Goal: Complete application form: Complete application form

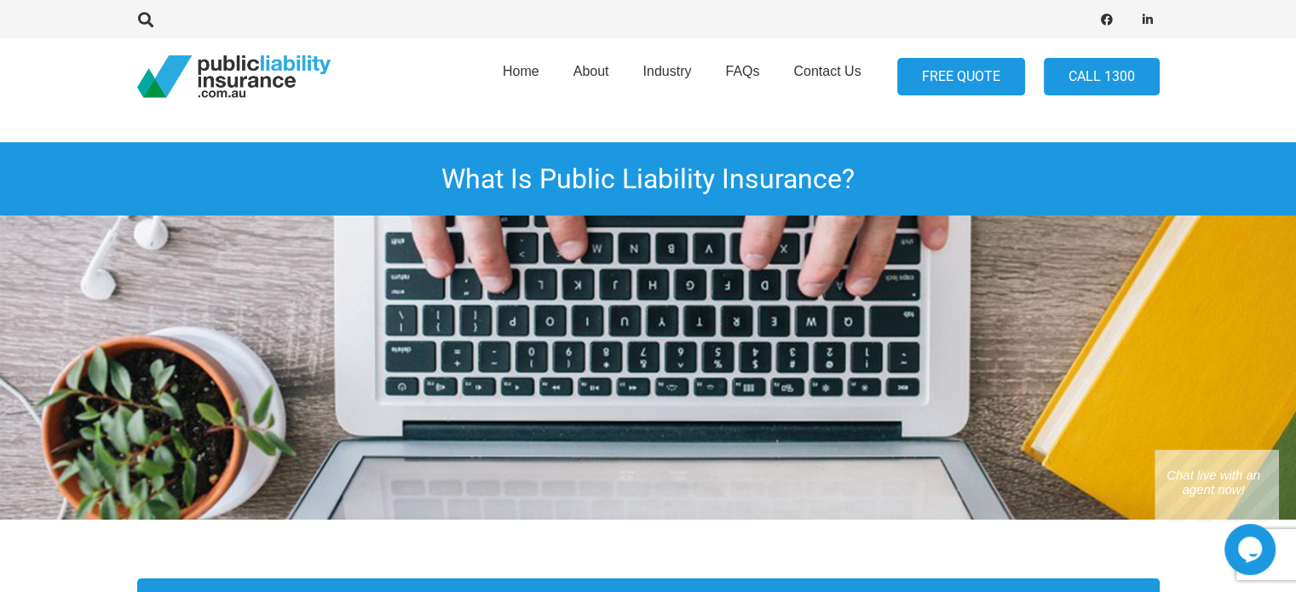
click at [994, 86] on link "FREE QUOTE" at bounding box center [961, 77] width 128 height 38
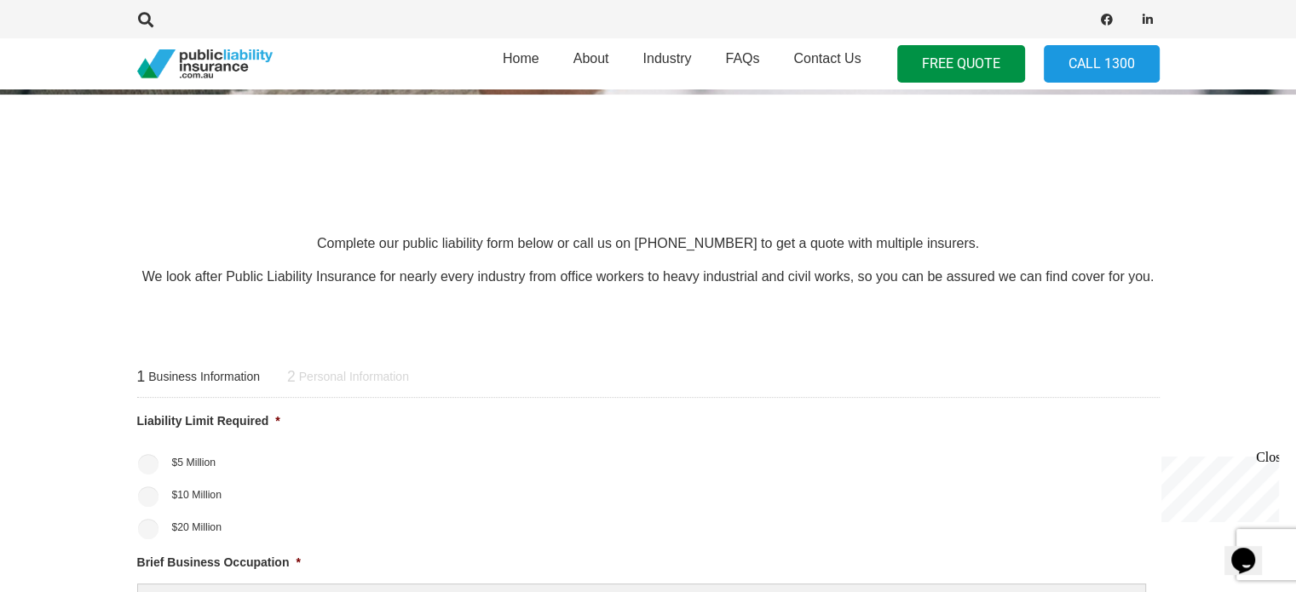
scroll to position [426, 0]
click at [138, 527] on input "$20 Million" at bounding box center [148, 528] width 20 height 20
radio input "true"
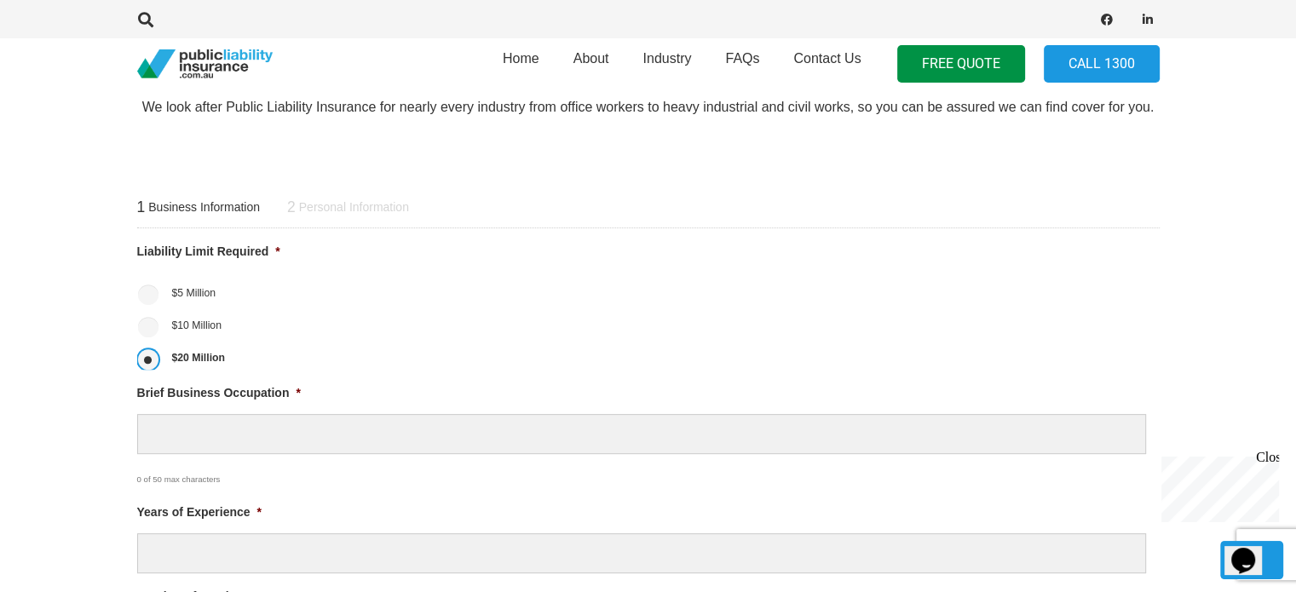
scroll to position [596, 0]
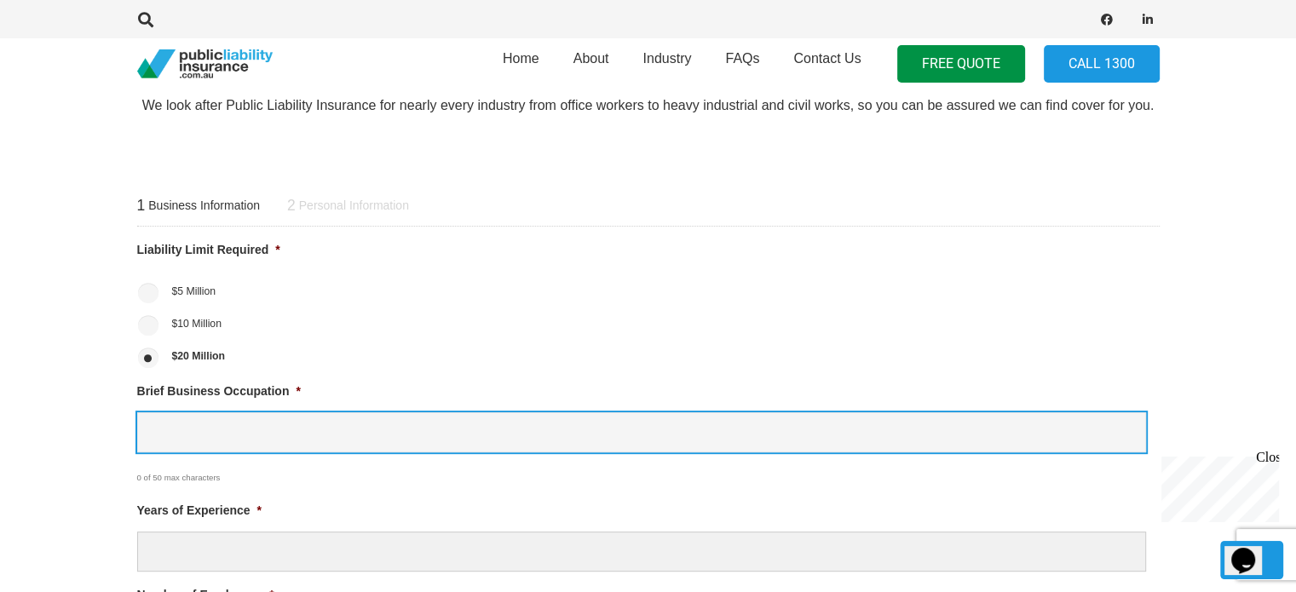
click at [181, 449] on input "Brief Business Occupation *" at bounding box center [641, 432] width 1009 height 40
type input "cabinet making"
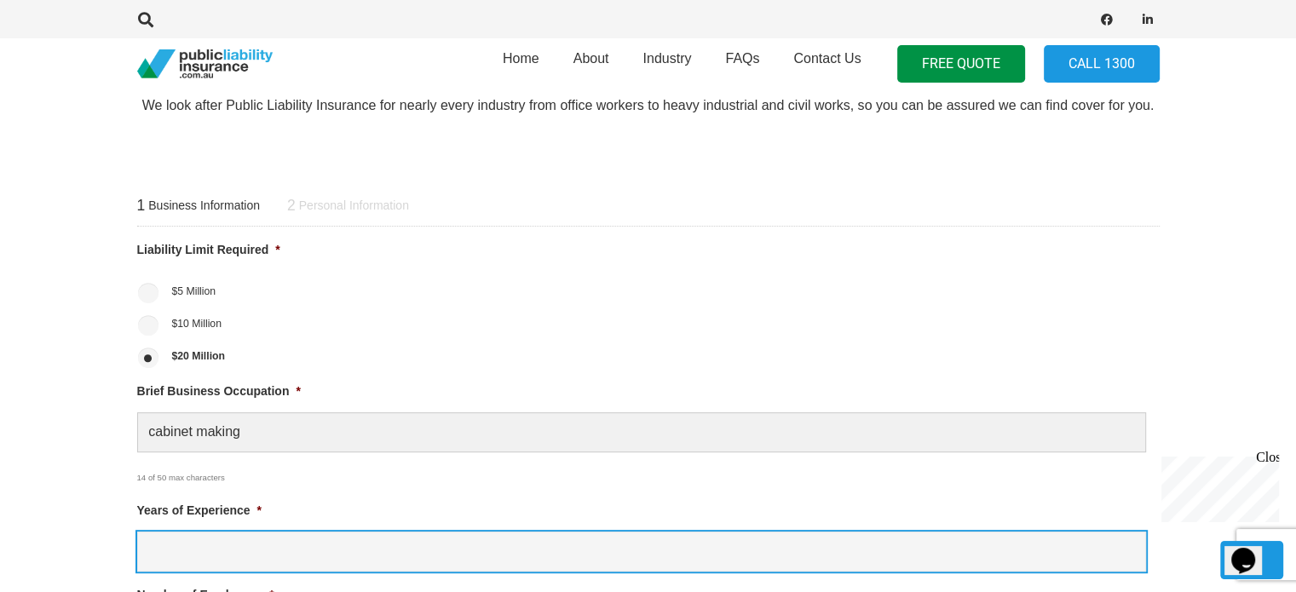
click at [144, 553] on input "Years of Experience *" at bounding box center [641, 552] width 1009 height 40
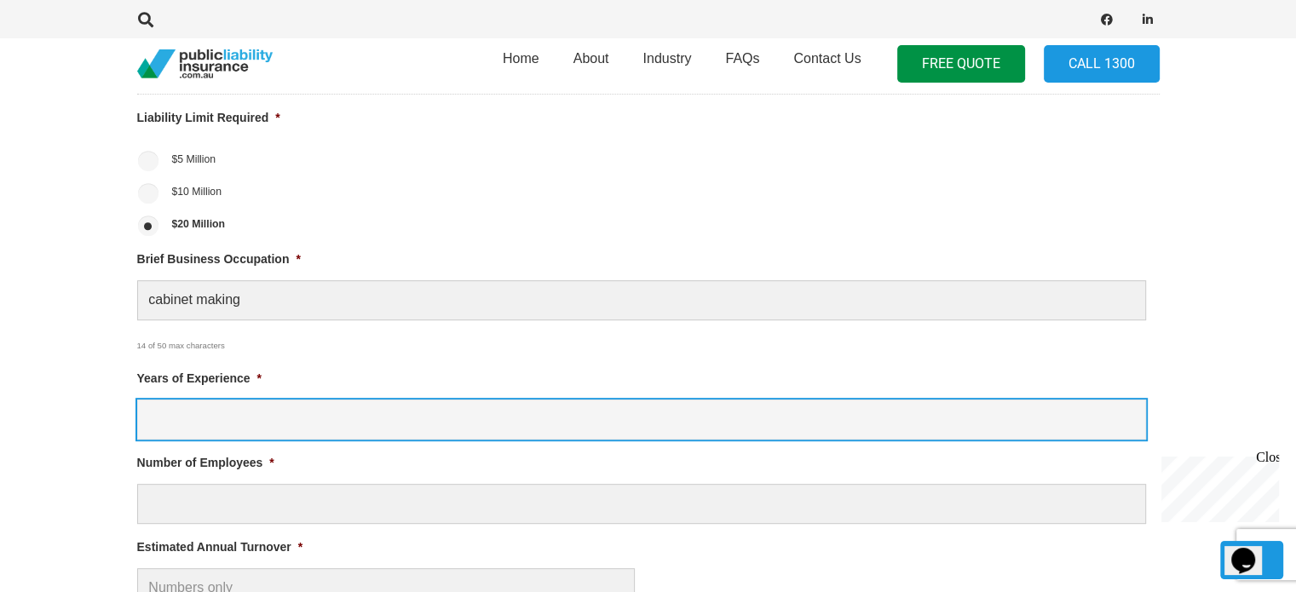
scroll to position [852, 0]
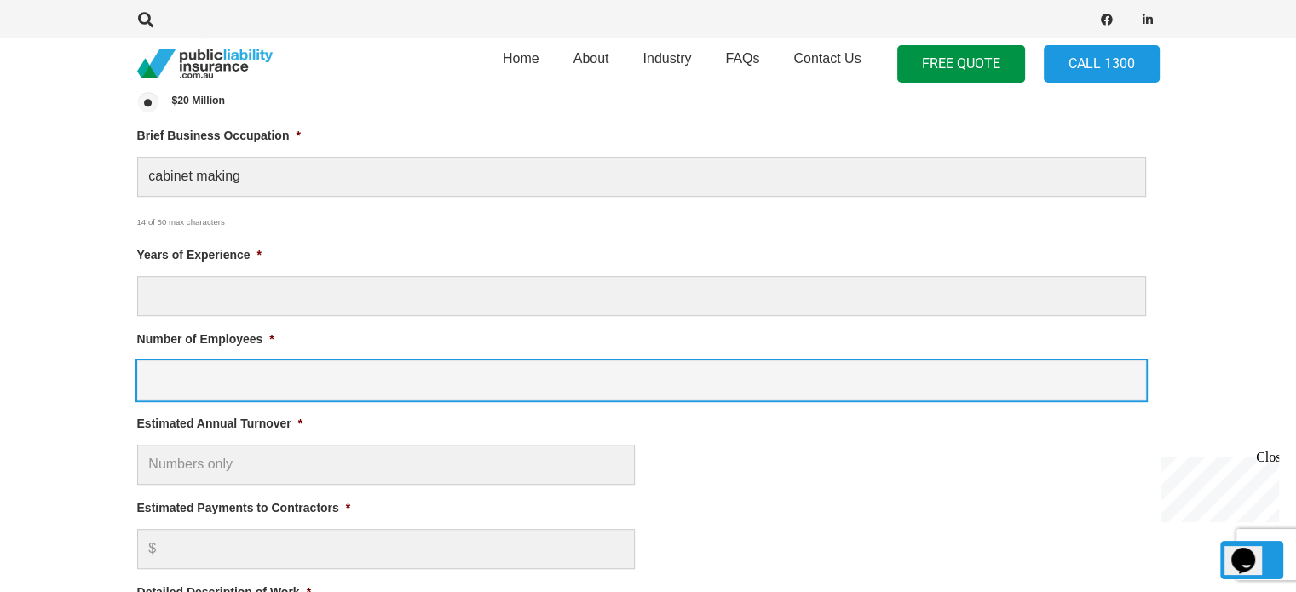
drag, startPoint x: 308, startPoint y: 394, endPoint x: 312, endPoint y: 379, distance: 15.9
click at [307, 395] on input "Number of Employees *" at bounding box center [641, 380] width 1009 height 40
type input "5"
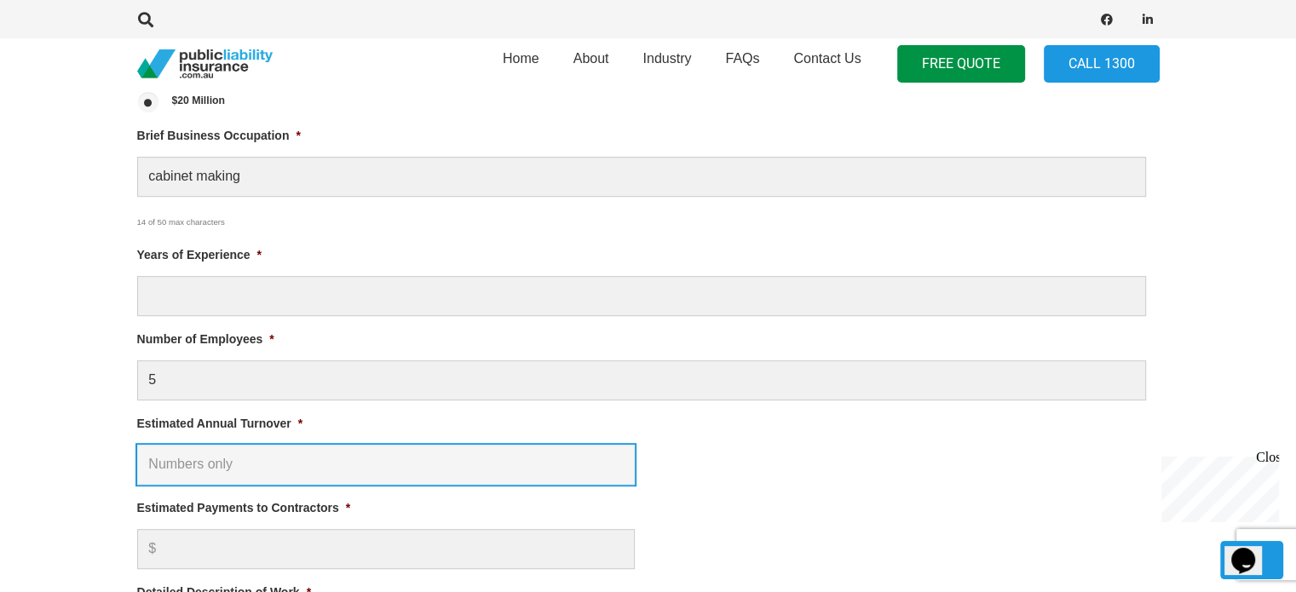
drag, startPoint x: 242, startPoint y: 473, endPoint x: 258, endPoint y: 473, distance: 16.2
click at [245, 473] on input "Estimated Annual Turnover *" at bounding box center [386, 465] width 498 height 40
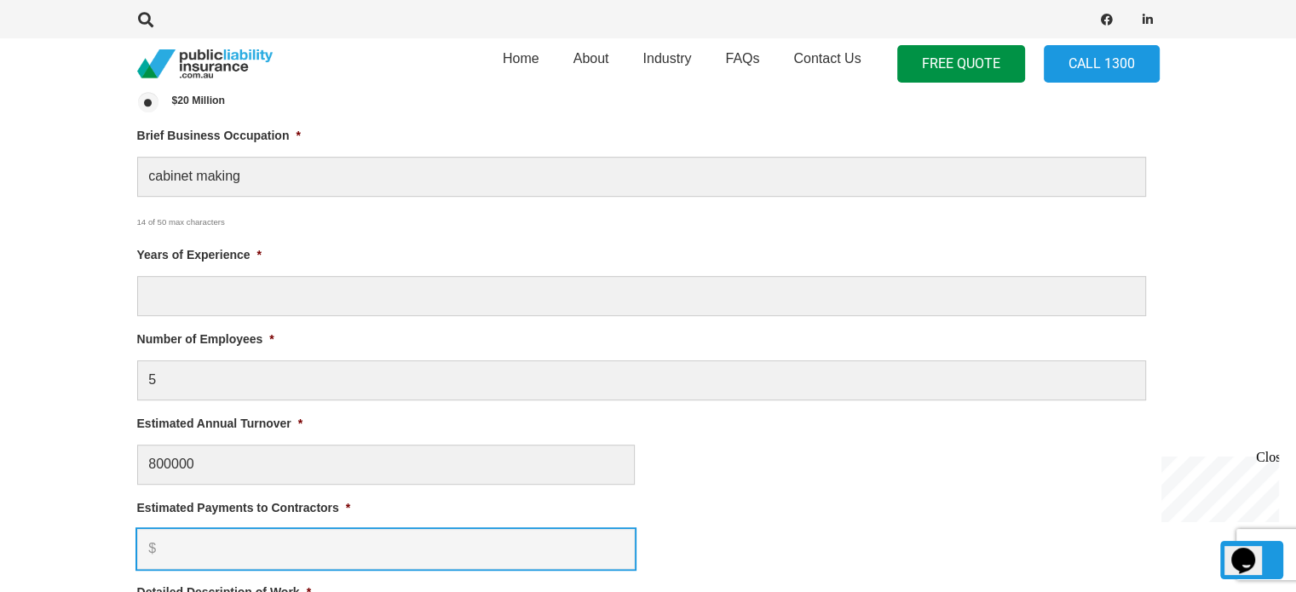
type input "$ 800,000.00"
drag, startPoint x: 242, startPoint y: 567, endPoint x: 273, endPoint y: 534, distance: 45.2
click at [240, 568] on input "Estimated Payments to Contractors *" at bounding box center [386, 549] width 498 height 40
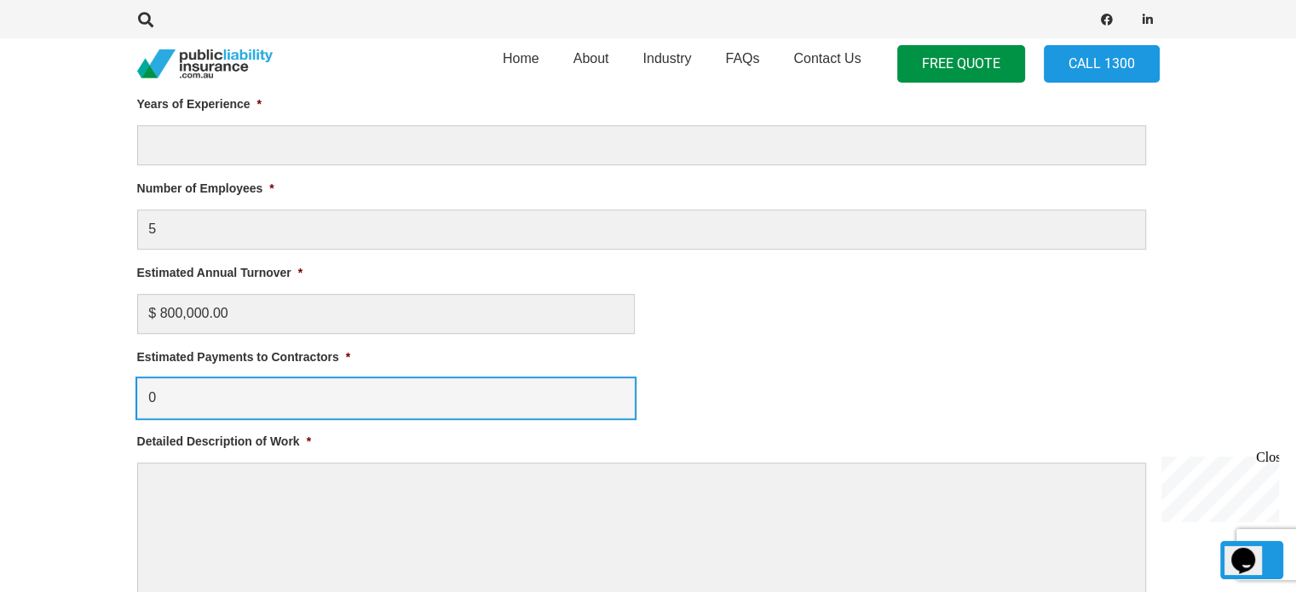
scroll to position [1022, 0]
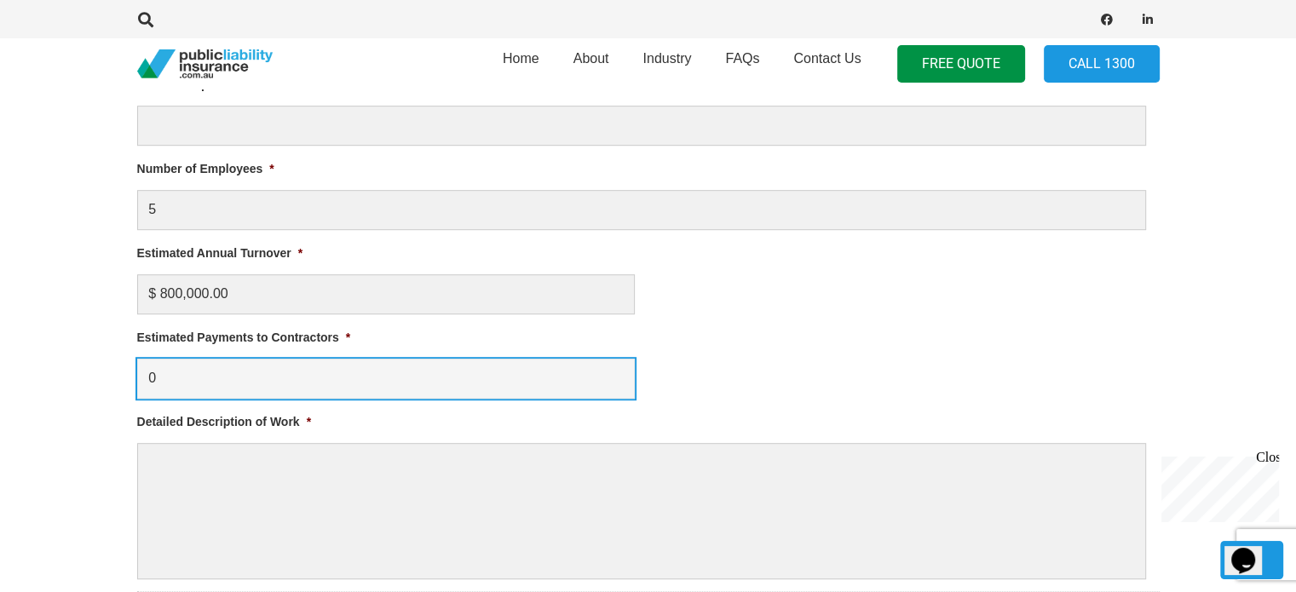
type input "0"
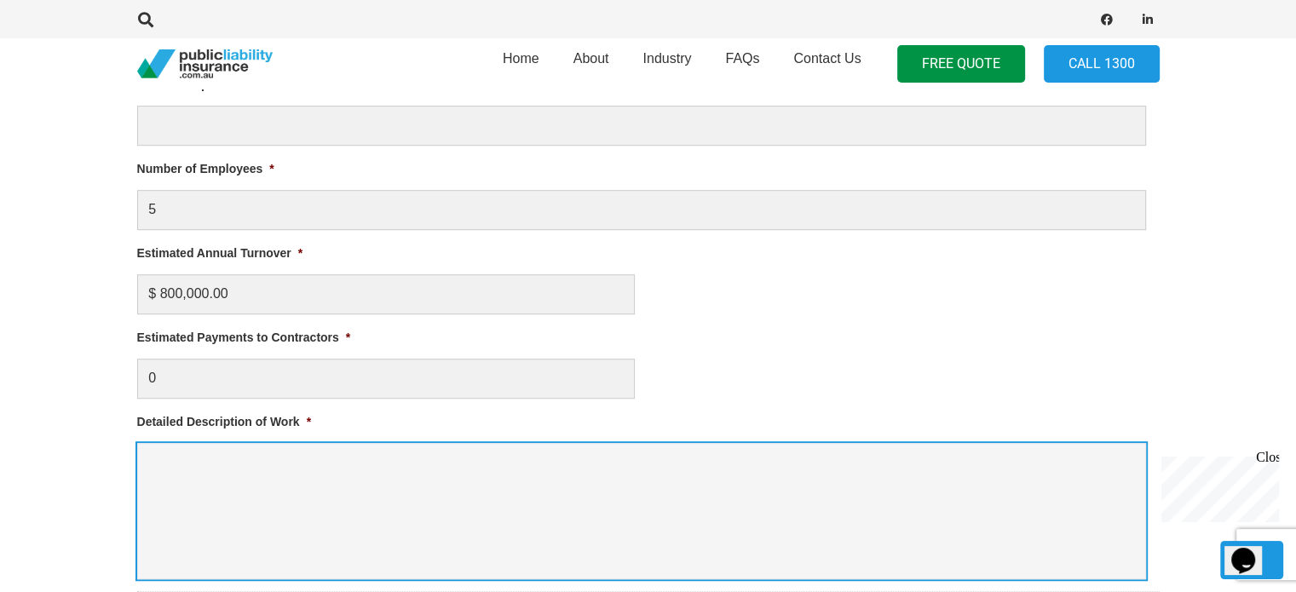
click at [235, 483] on textarea "Detailed Description of Work *" at bounding box center [641, 511] width 1009 height 136
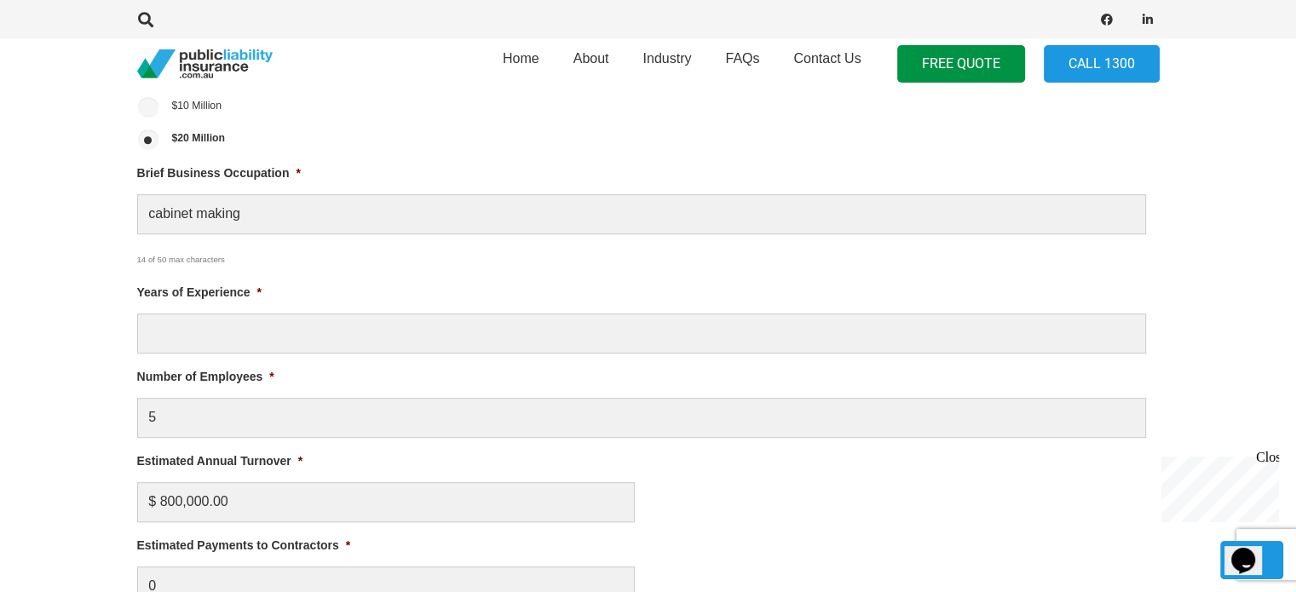
scroll to position [767, 0]
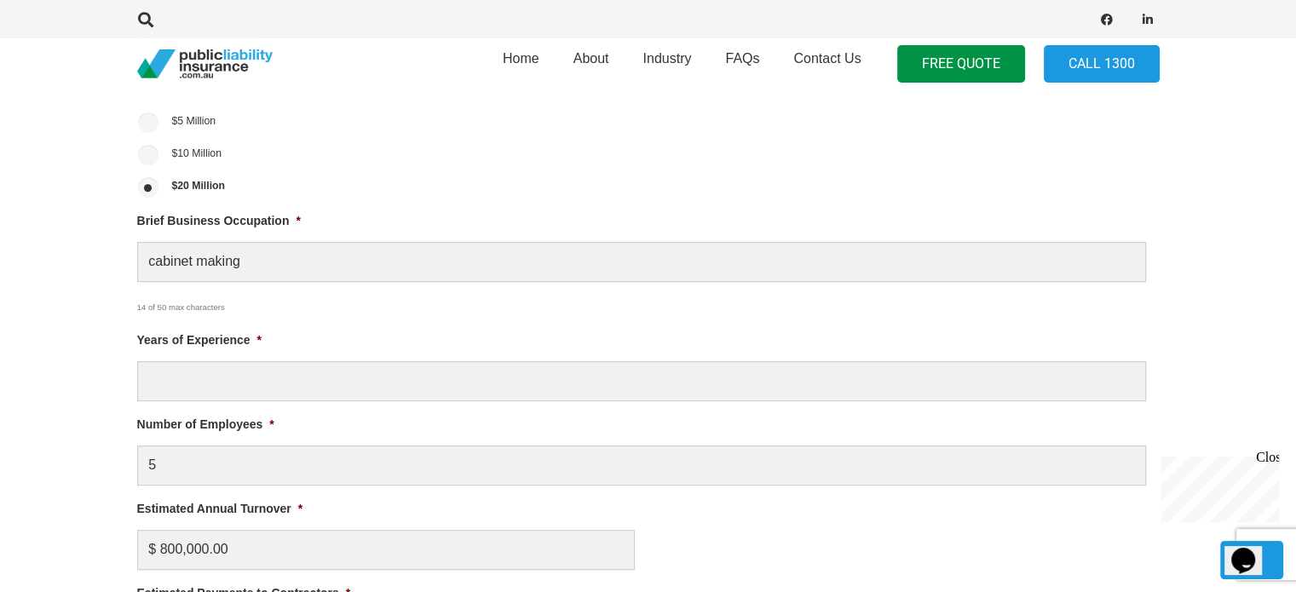
type textarea "cabinet making and joinery"
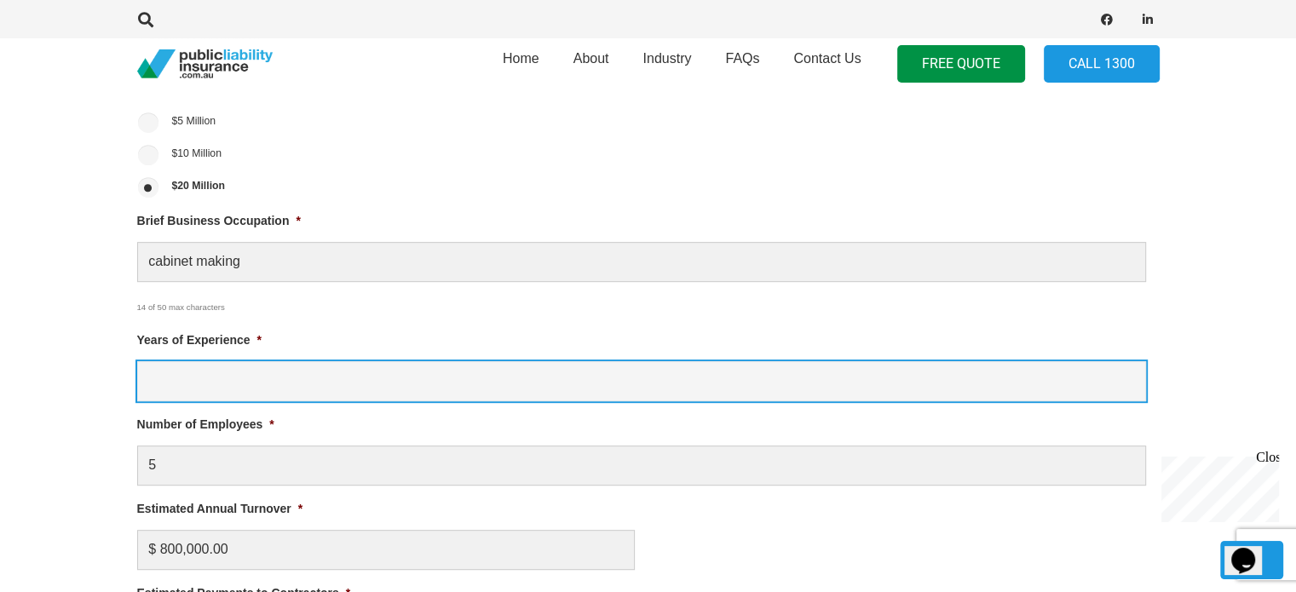
click at [239, 400] on input "Years of Experience *" at bounding box center [641, 381] width 1009 height 40
type input "15"
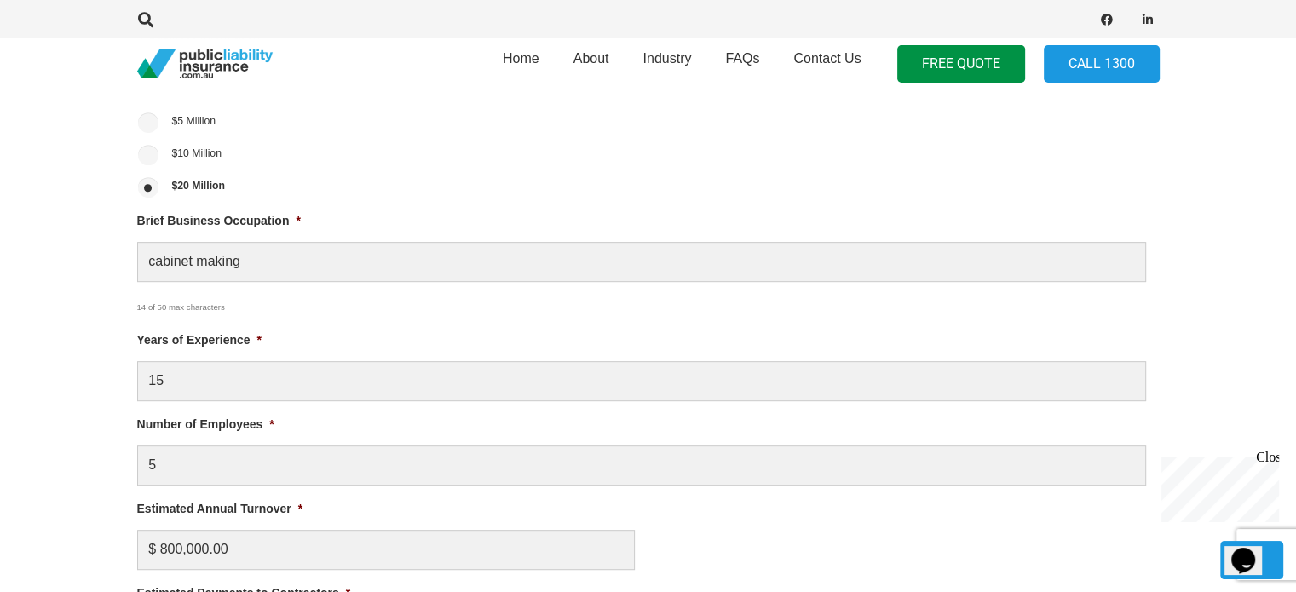
click at [1, 216] on section "1 Business Information 2 Personal Information Liability Limit Required * $5 Mil…" at bounding box center [648, 454] width 1296 height 964
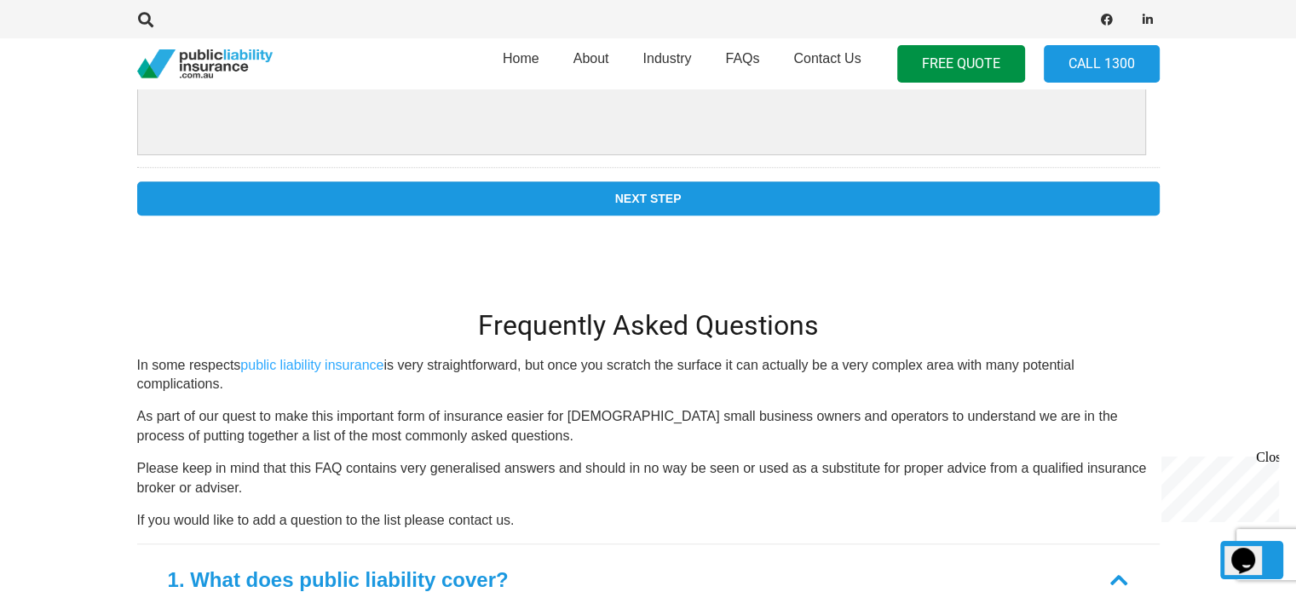
scroll to position [1448, 0]
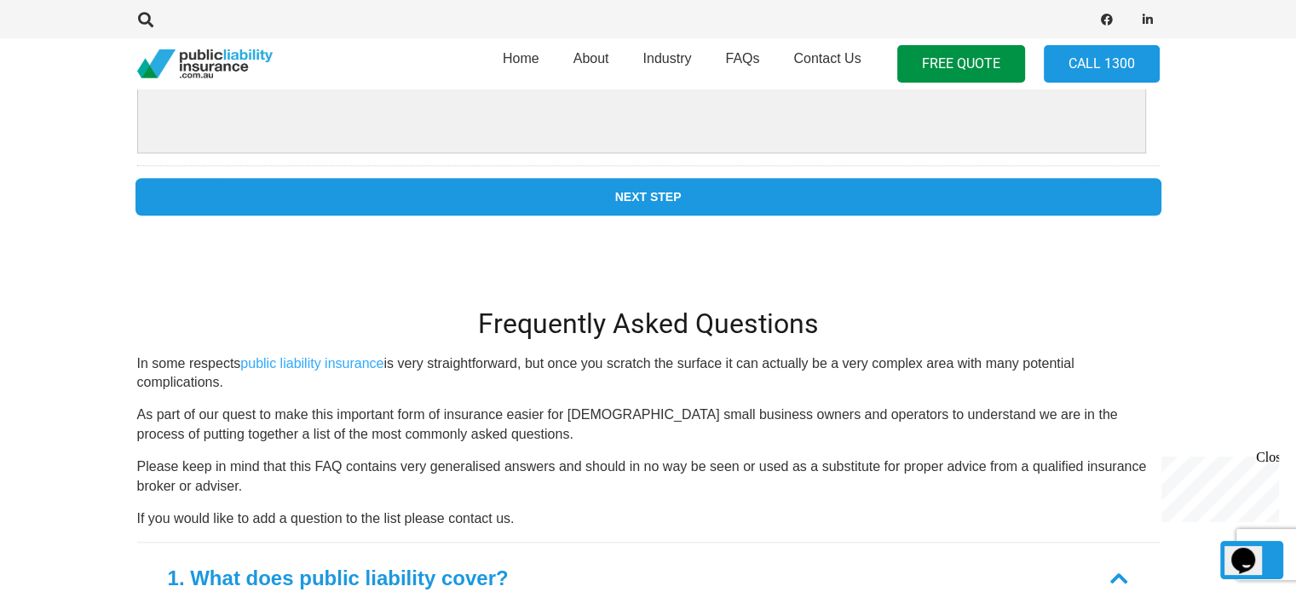
click at [744, 209] on input "Next Step" at bounding box center [648, 197] width 1022 height 34
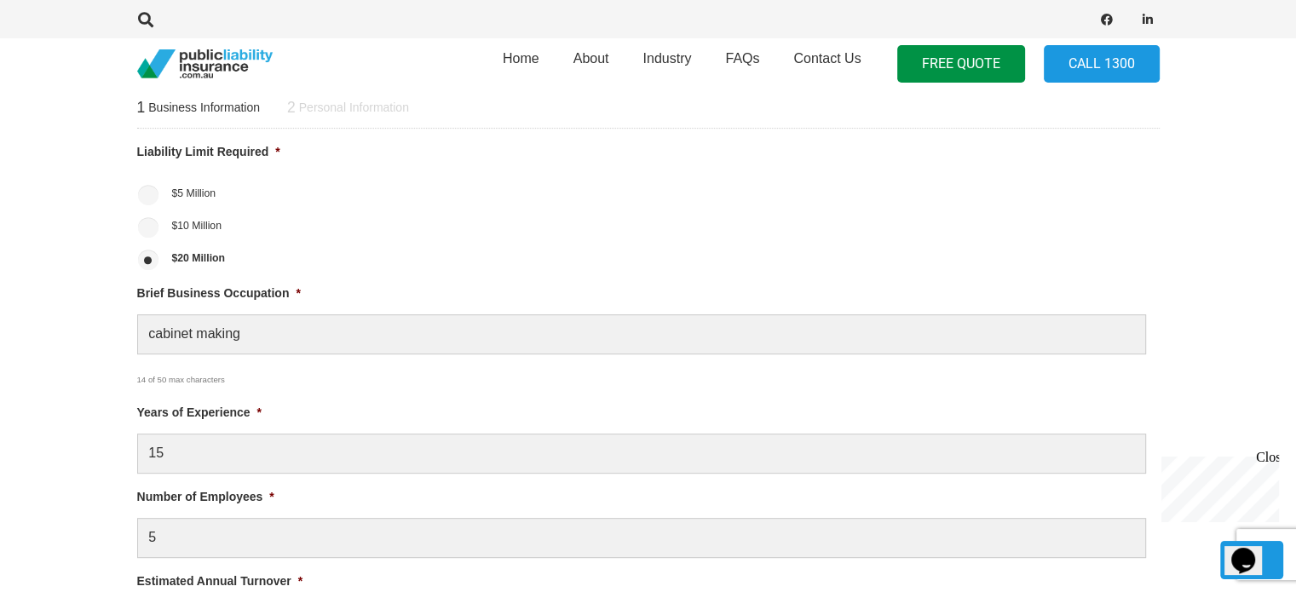
scroll to position [0, 0]
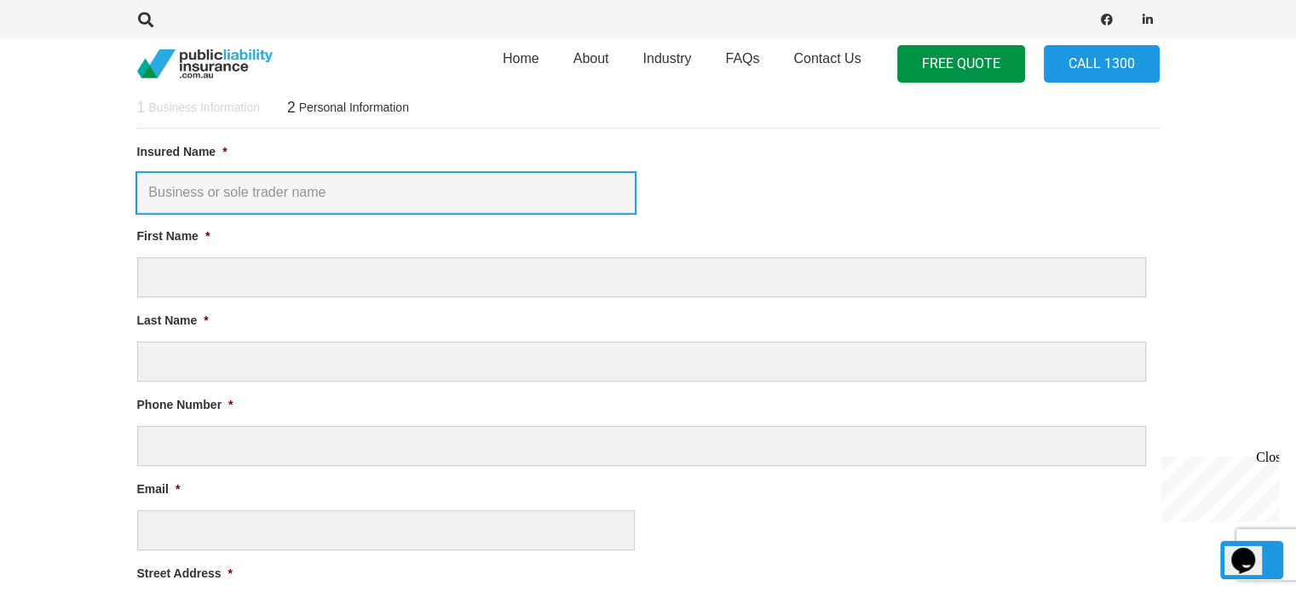
click at [329, 199] on input "Insured Name *" at bounding box center [386, 193] width 498 height 40
type input "Project Pyramids"
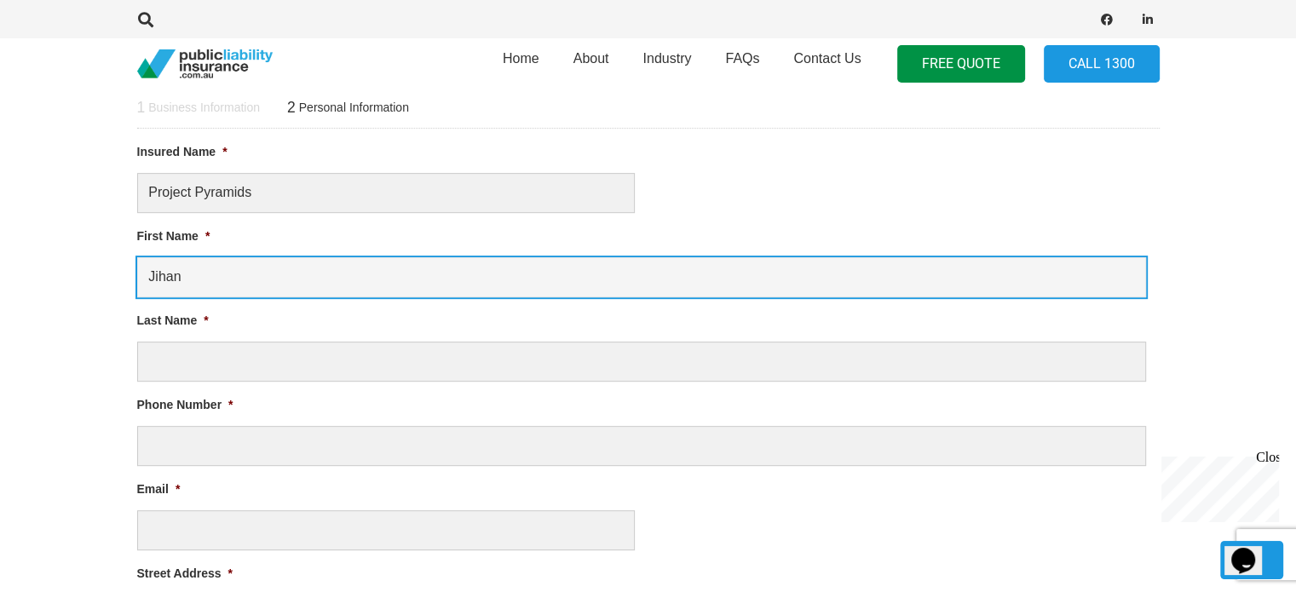
type input "Jihan"
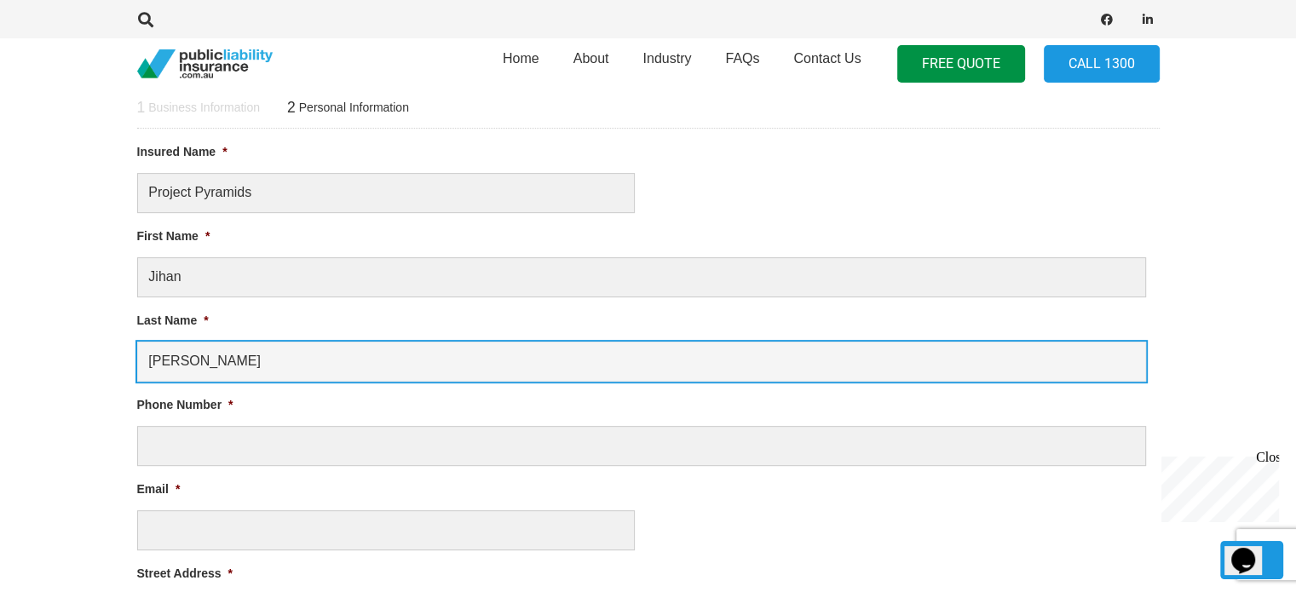
type input "[PERSON_NAME]"
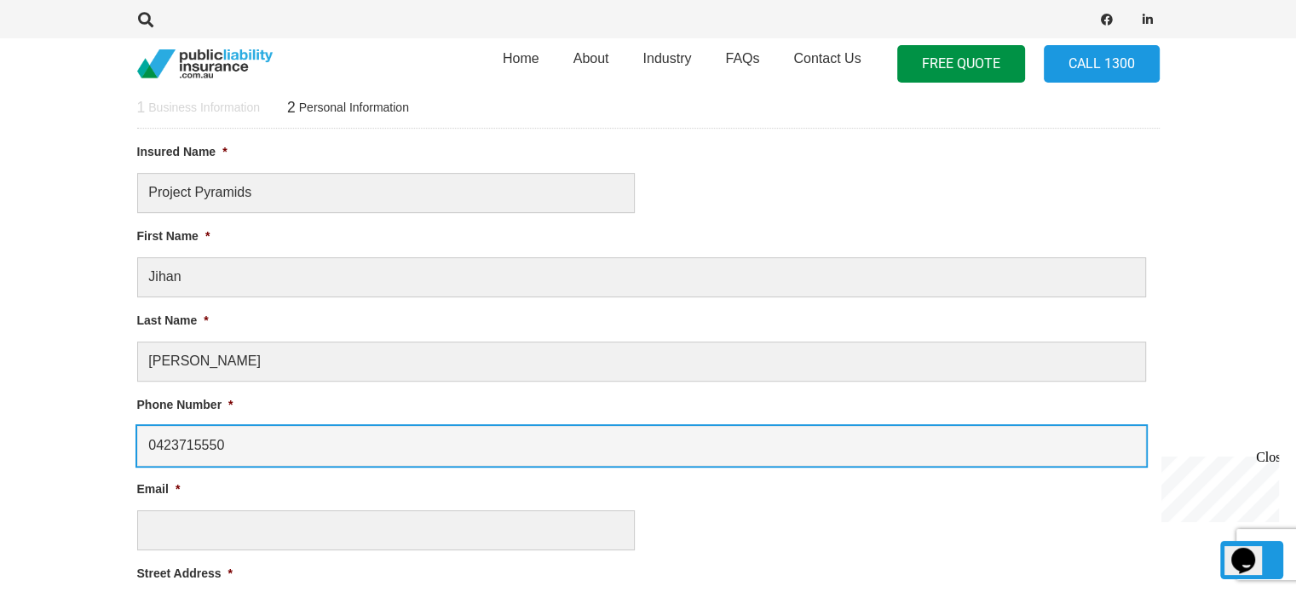
type input "0423715550"
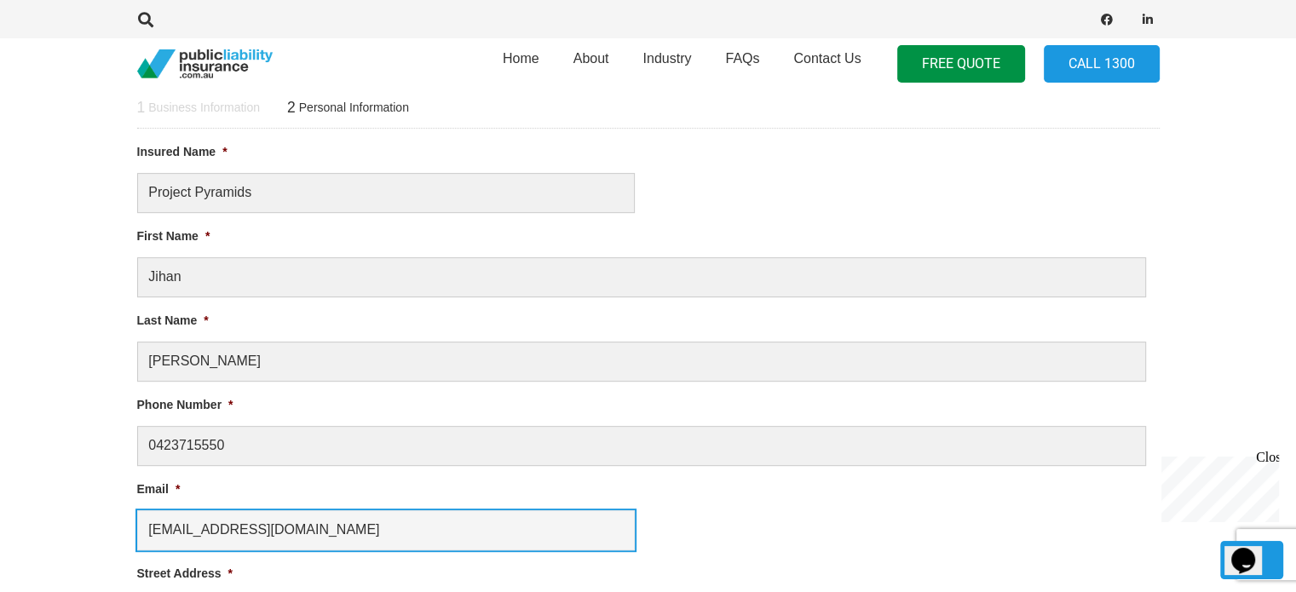
type input "[EMAIL_ADDRESS][DOMAIN_NAME]"
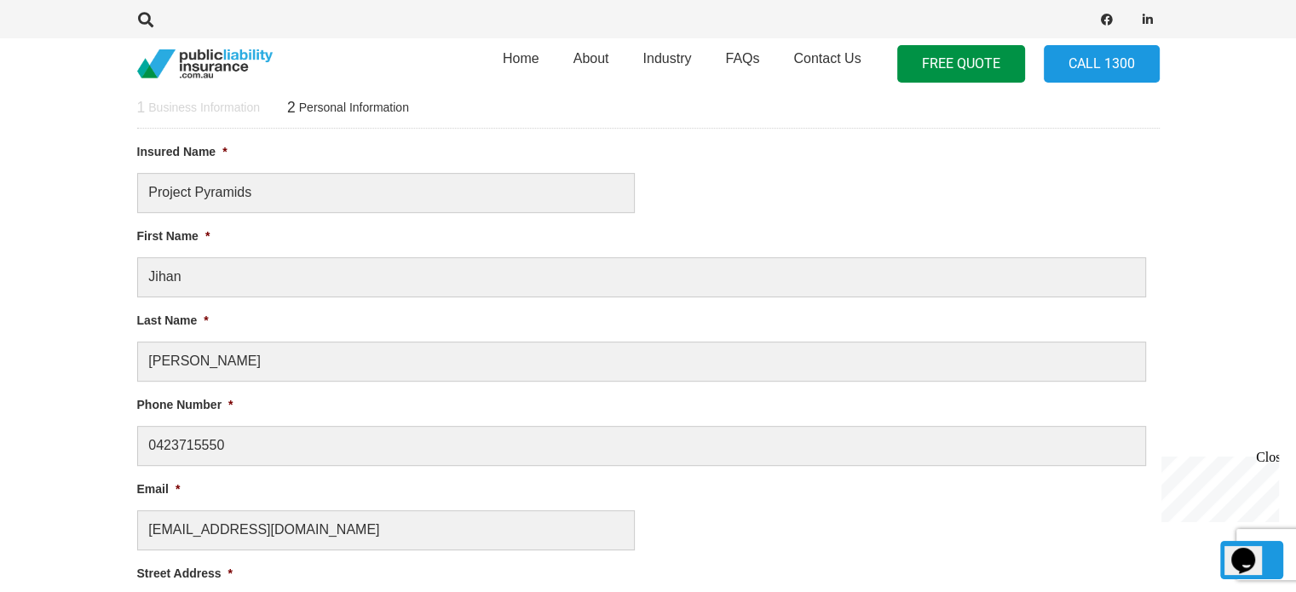
click at [55, 87] on div "Home About Industry FAQs Contact Us FREE QUOTE Call 1300" at bounding box center [648, 63] width 1296 height 51
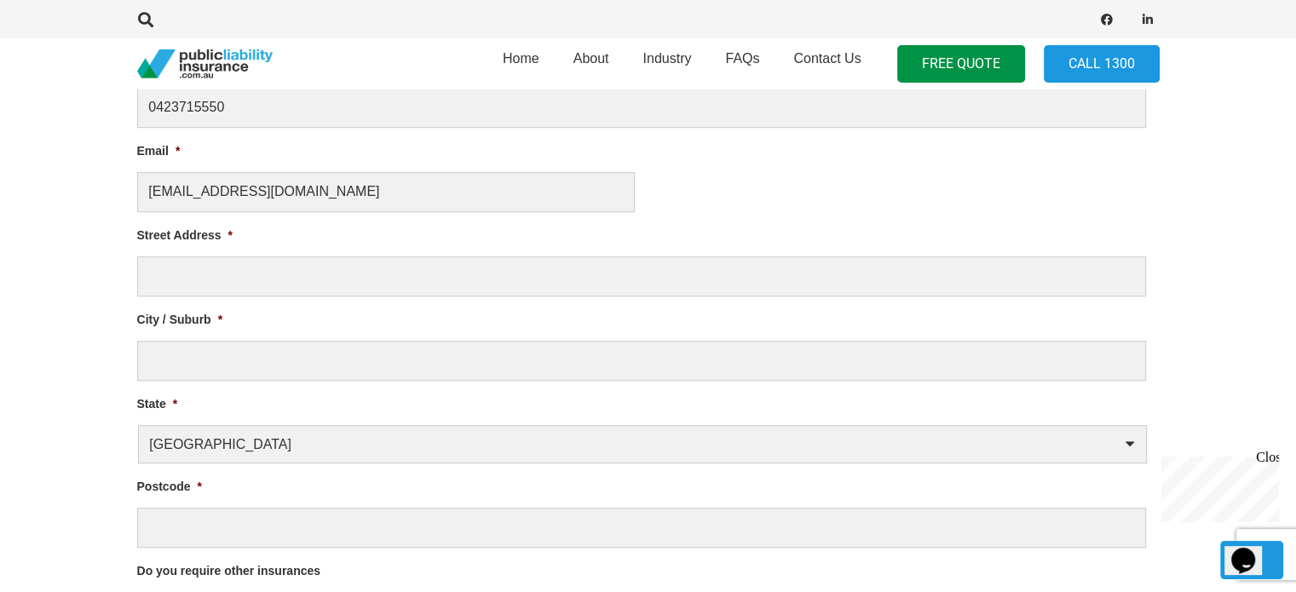
scroll to position [1035, 0]
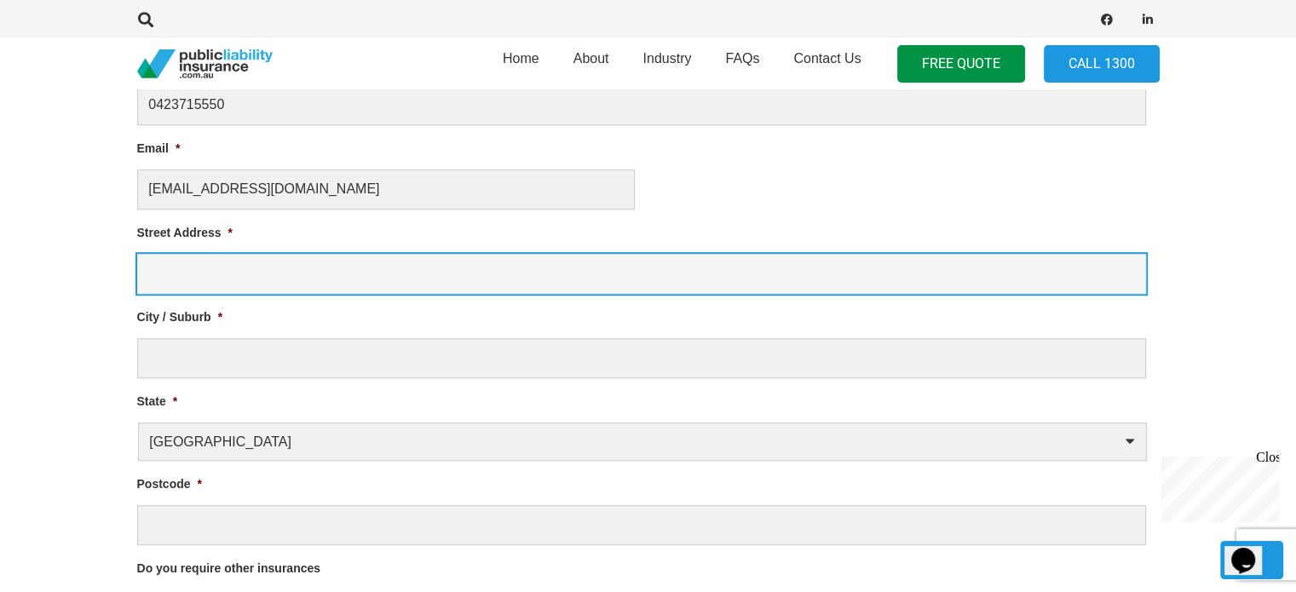
click at [179, 271] on input "Street Address *" at bounding box center [641, 274] width 1009 height 40
type input "[STREET_ADDRESS]"
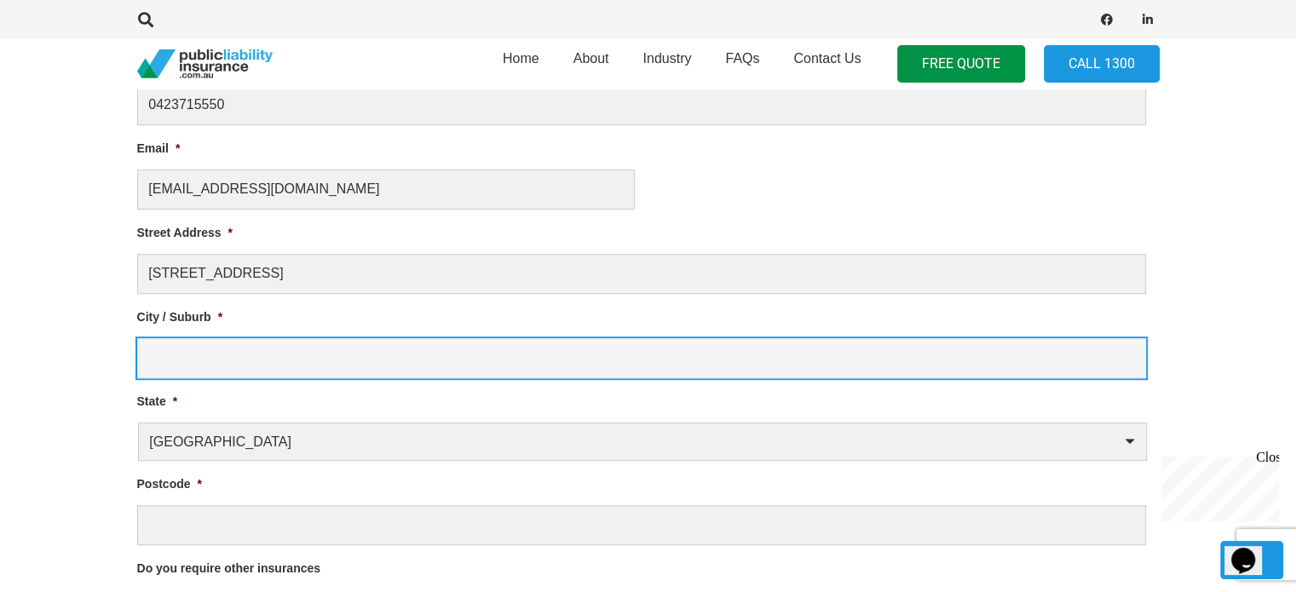
click at [157, 360] on input "City / Suburb *" at bounding box center [641, 358] width 1009 height 40
type input "Keilor East"
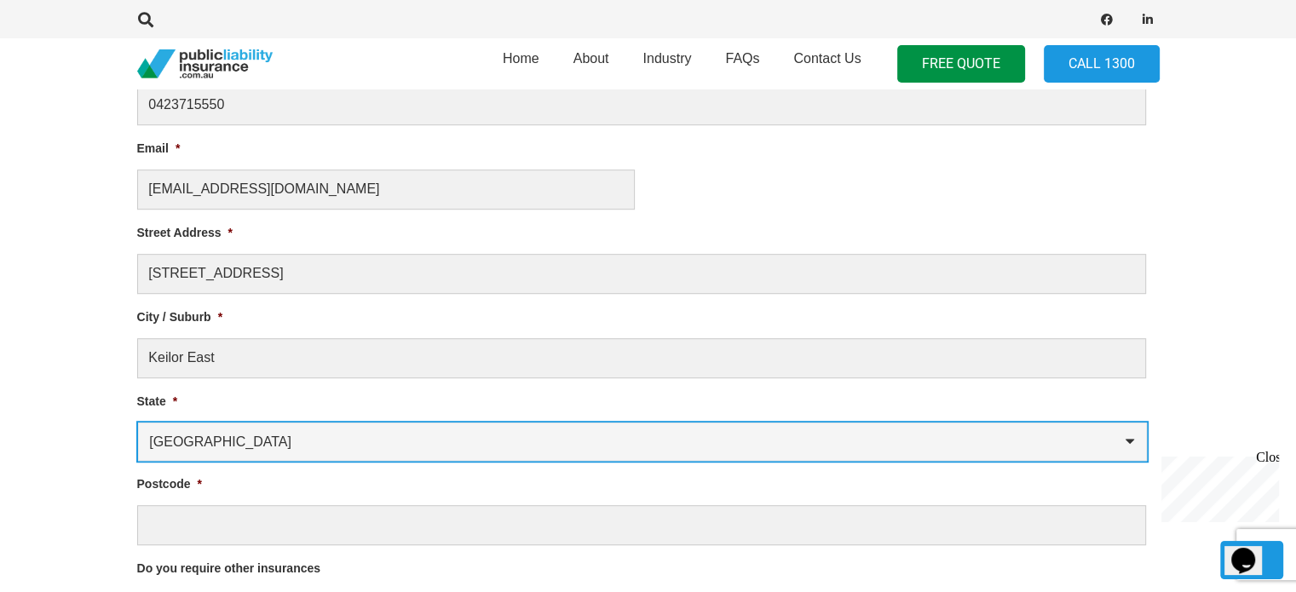
select select "Victoria"
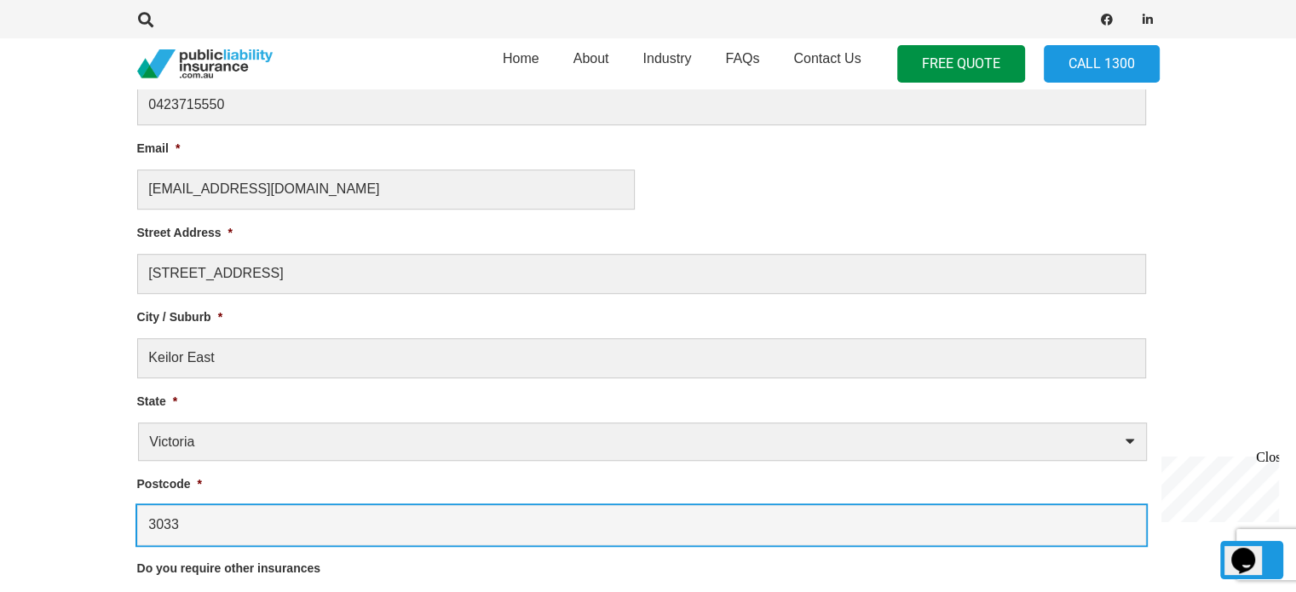
type input "3033"
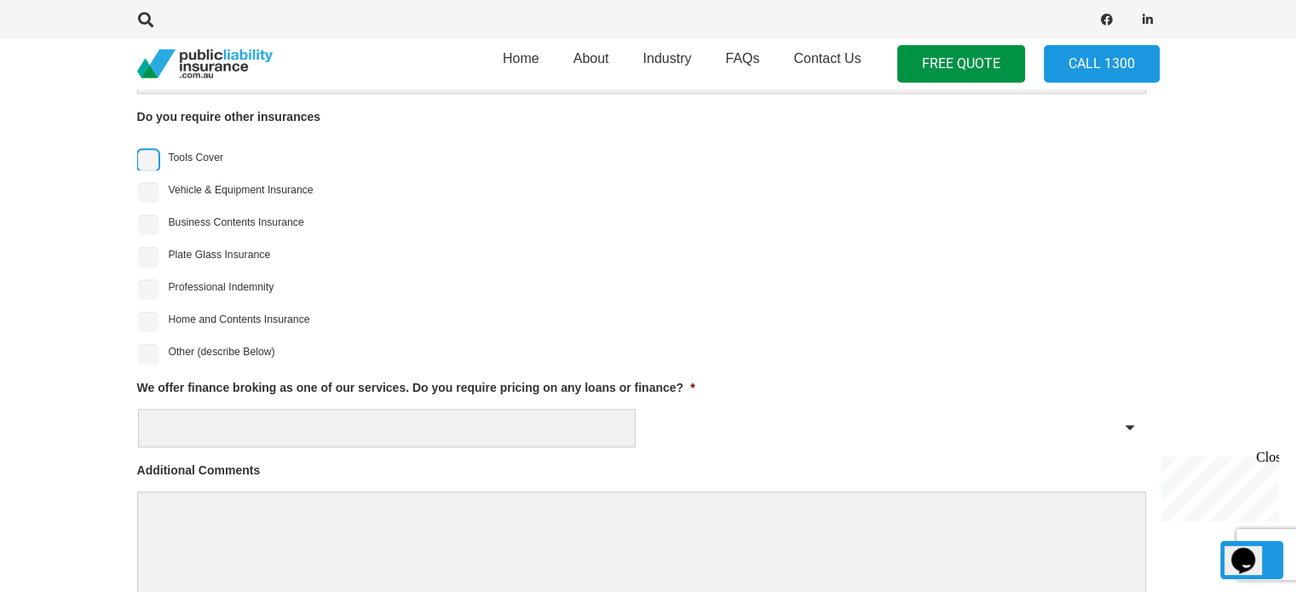
scroll to position [1522, 0]
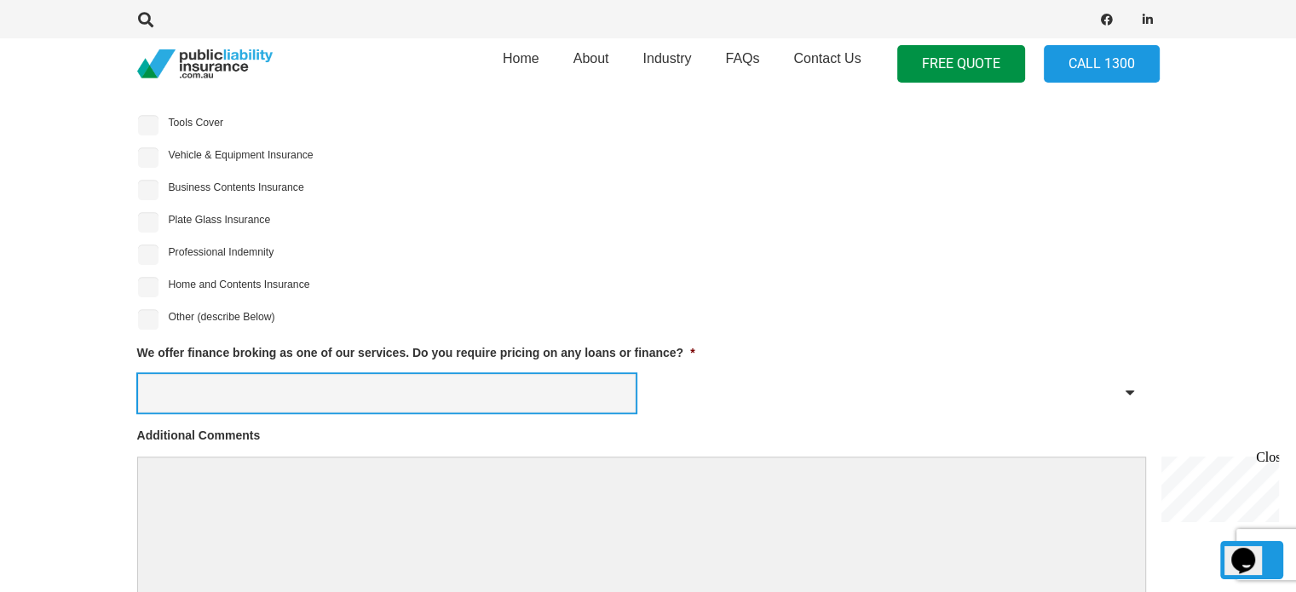
drag, startPoint x: 515, startPoint y: 397, endPoint x: 487, endPoint y: 402, distance: 27.7
click at [510, 402] on select "Yes No" at bounding box center [387, 393] width 498 height 38
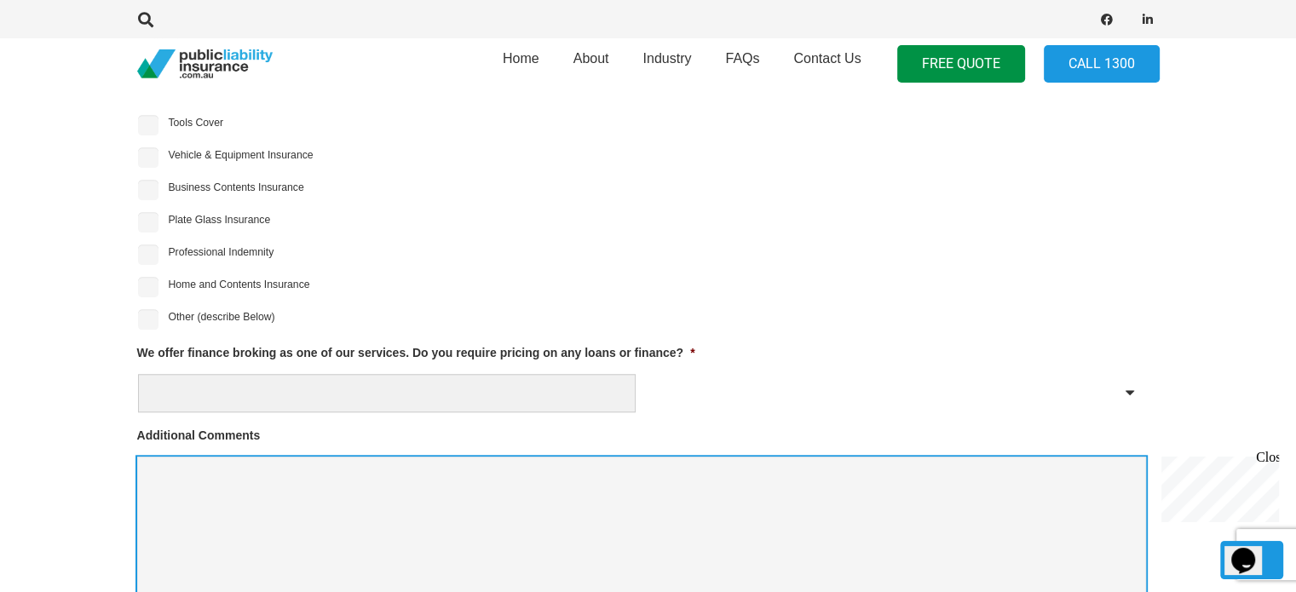
click at [319, 489] on textarea "Additional Comments" at bounding box center [641, 525] width 1009 height 136
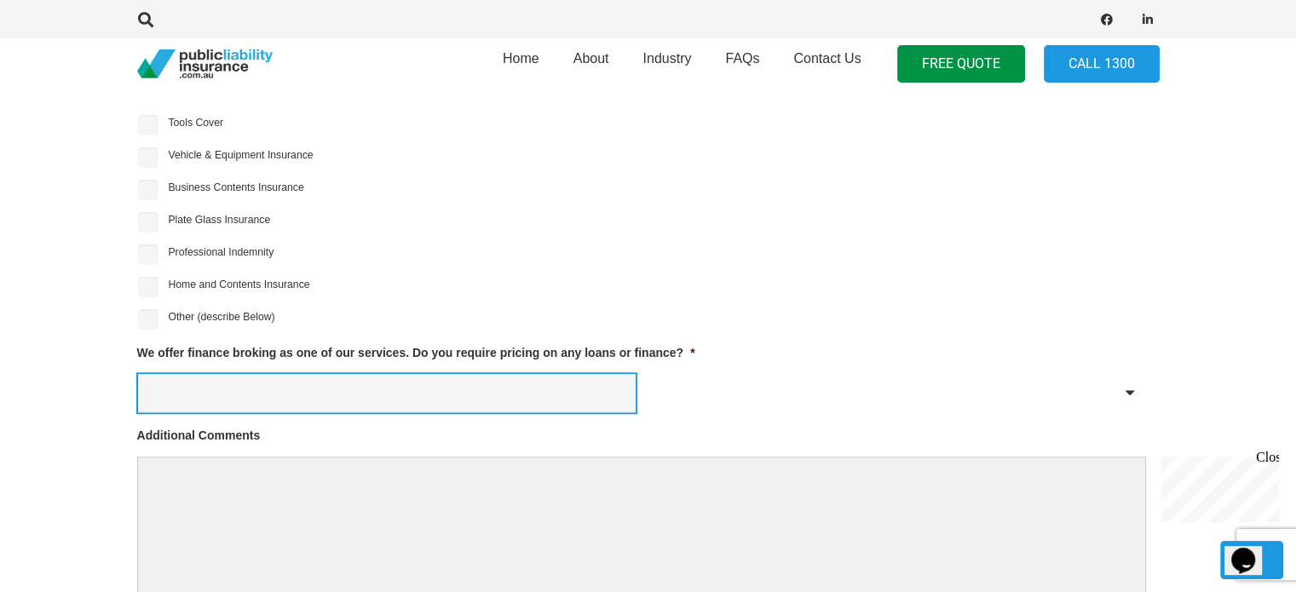
click at [290, 392] on select "Yes No" at bounding box center [387, 393] width 498 height 38
select select "No"
click at [138, 374] on select "Yes No" at bounding box center [387, 393] width 498 height 38
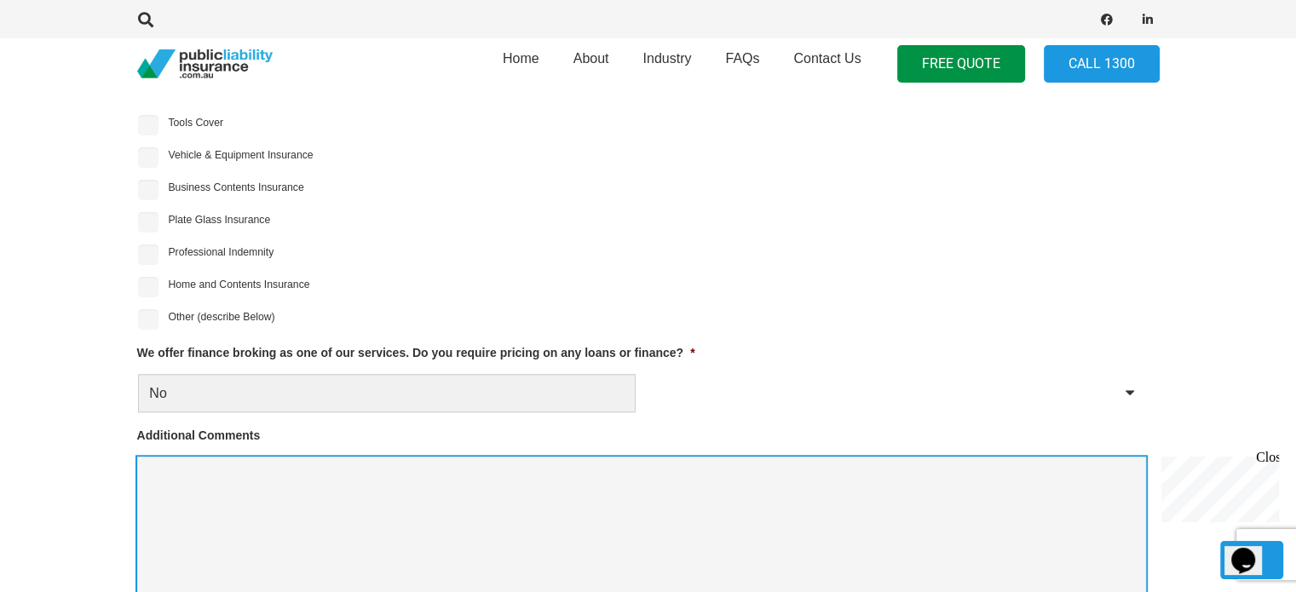
click at [218, 475] on textarea "Additional Comments" at bounding box center [641, 525] width 1009 height 136
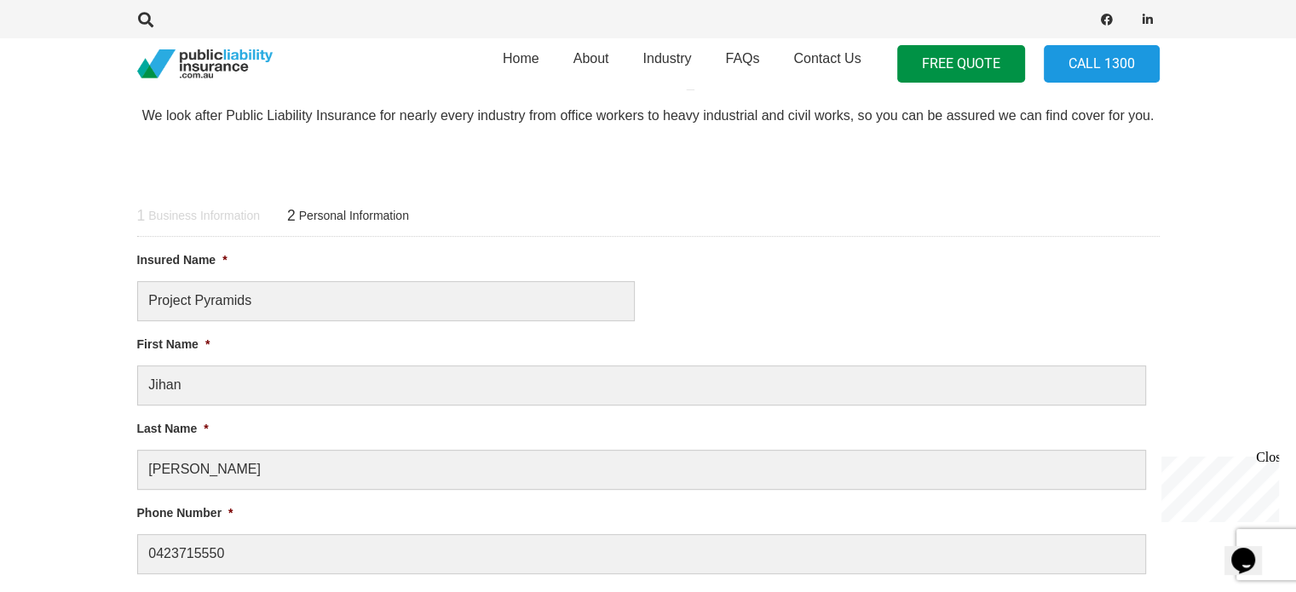
scroll to position [584, 0]
click at [167, 225] on div "1 Business Information 2 Personal Information" at bounding box center [648, 216] width 1022 height 43
click at [174, 218] on span "Business Information" at bounding box center [204, 217] width 112 height 15
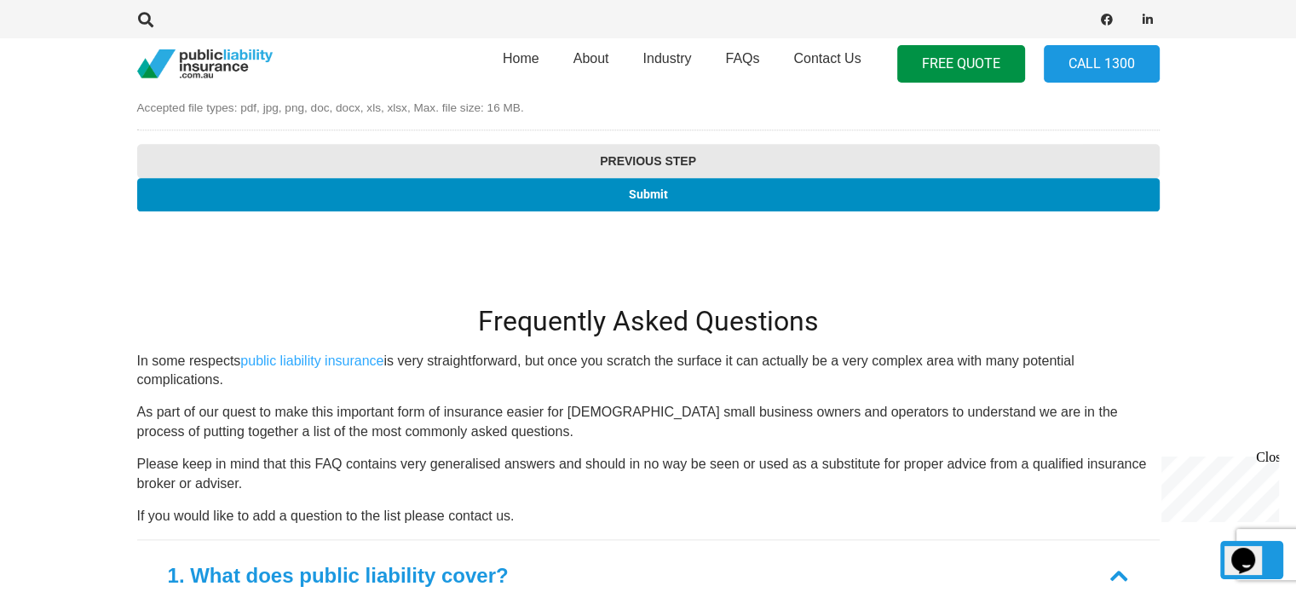
scroll to position [2118, 0]
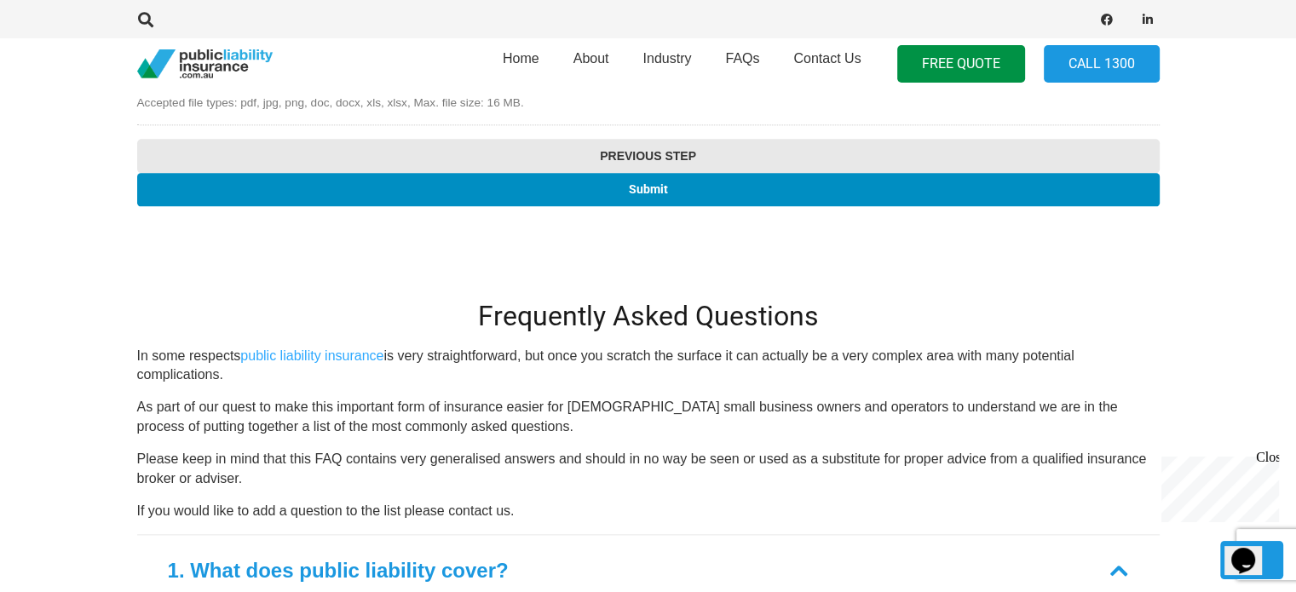
click at [606, 148] on input "Previous Step" at bounding box center [648, 156] width 1022 height 34
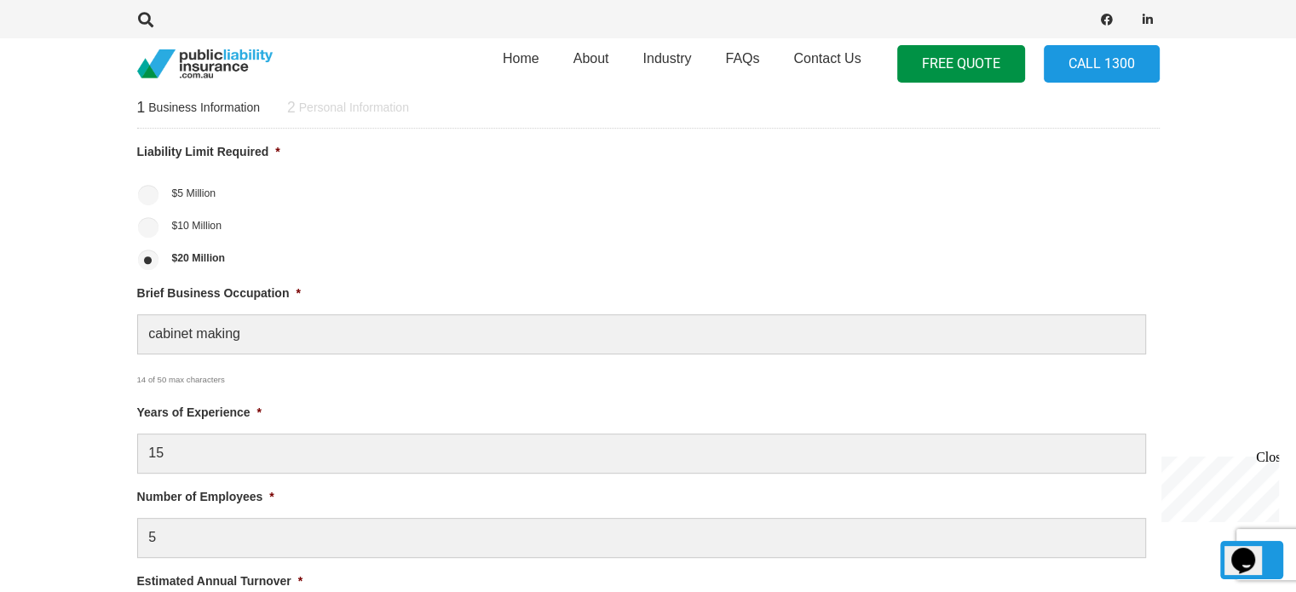
scroll to position [0, 0]
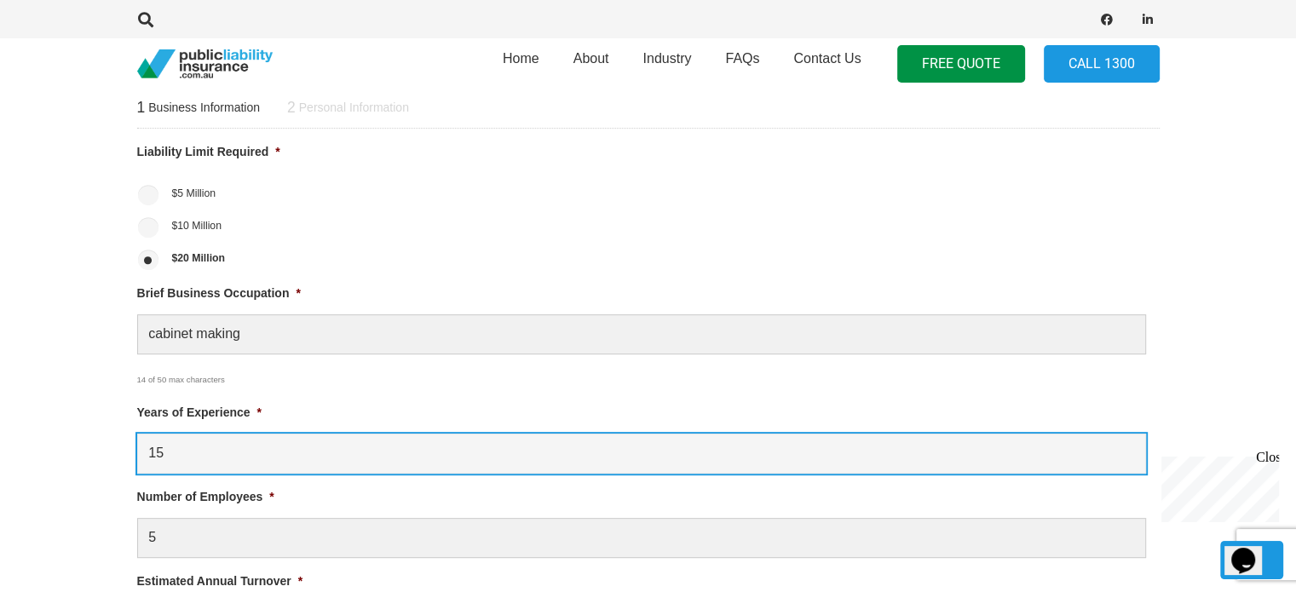
click at [187, 438] on input "15" at bounding box center [641, 454] width 1009 height 40
type input "3"
type input "4"
type input "3"
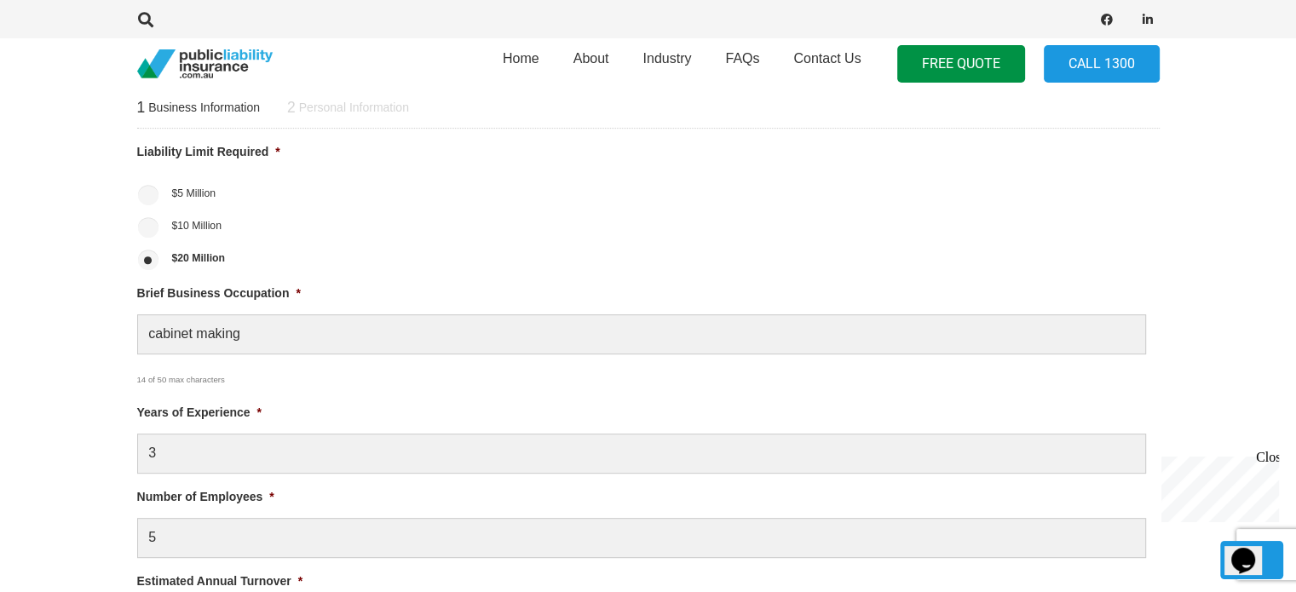
click at [32, 406] on section "1 Business Information 2 Personal Information Liability Limit Required * $5 Mil…" at bounding box center [648, 526] width 1296 height 964
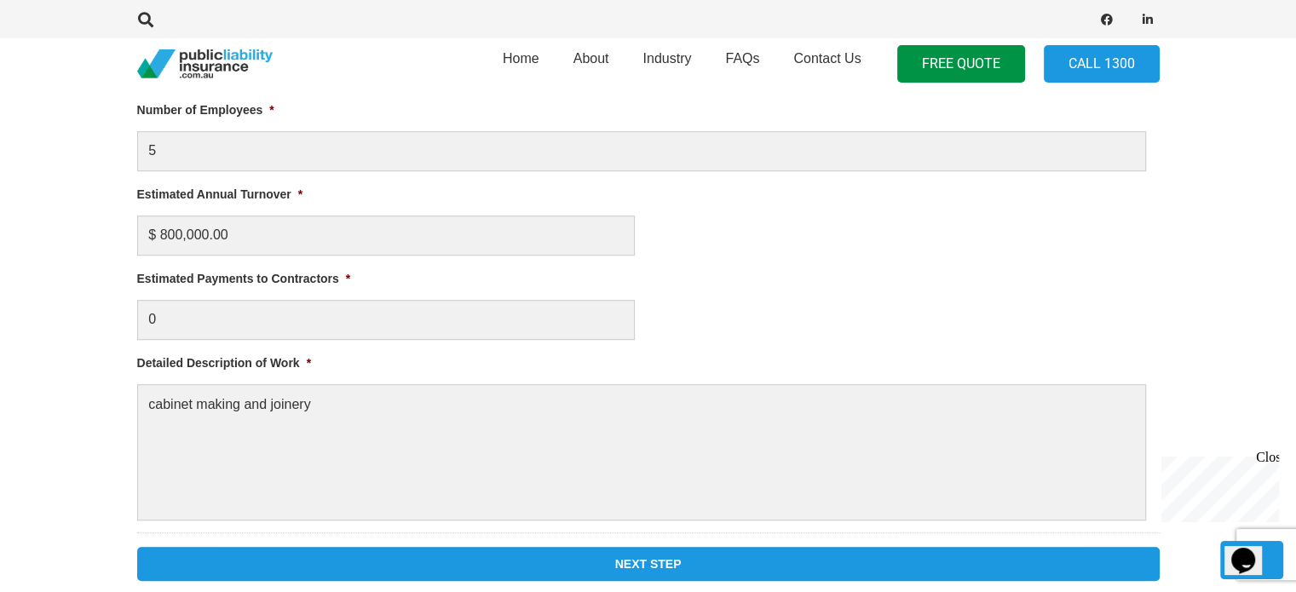
scroll to position [1120, 0]
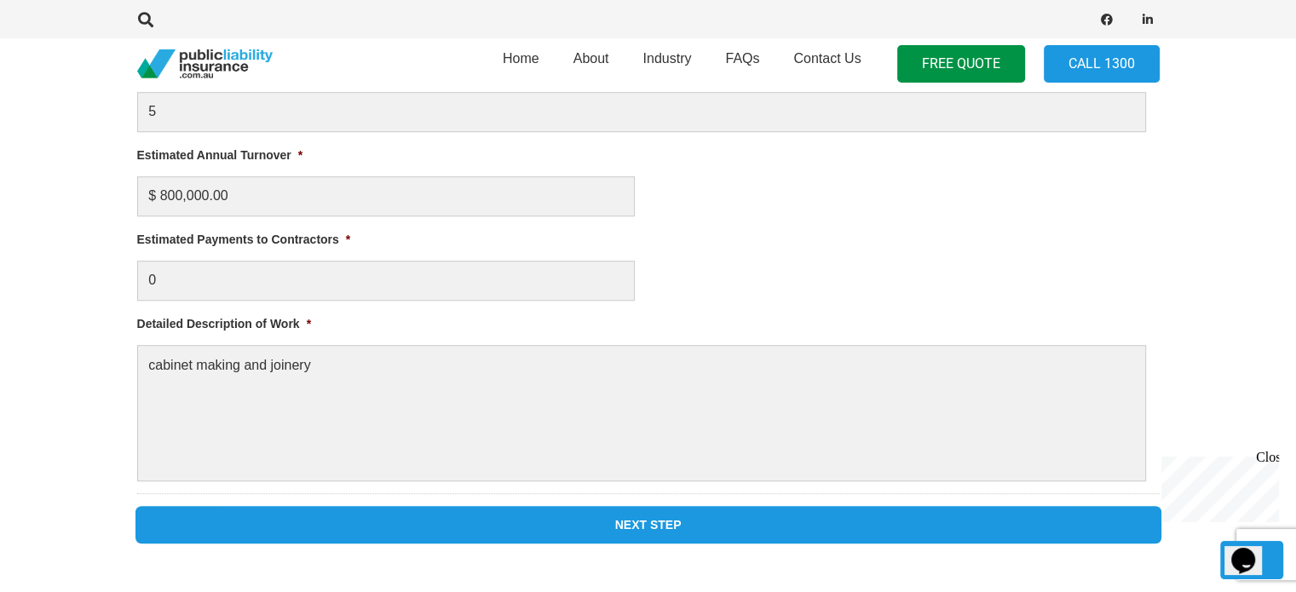
click at [527, 524] on input "Next Step" at bounding box center [648, 525] width 1022 height 34
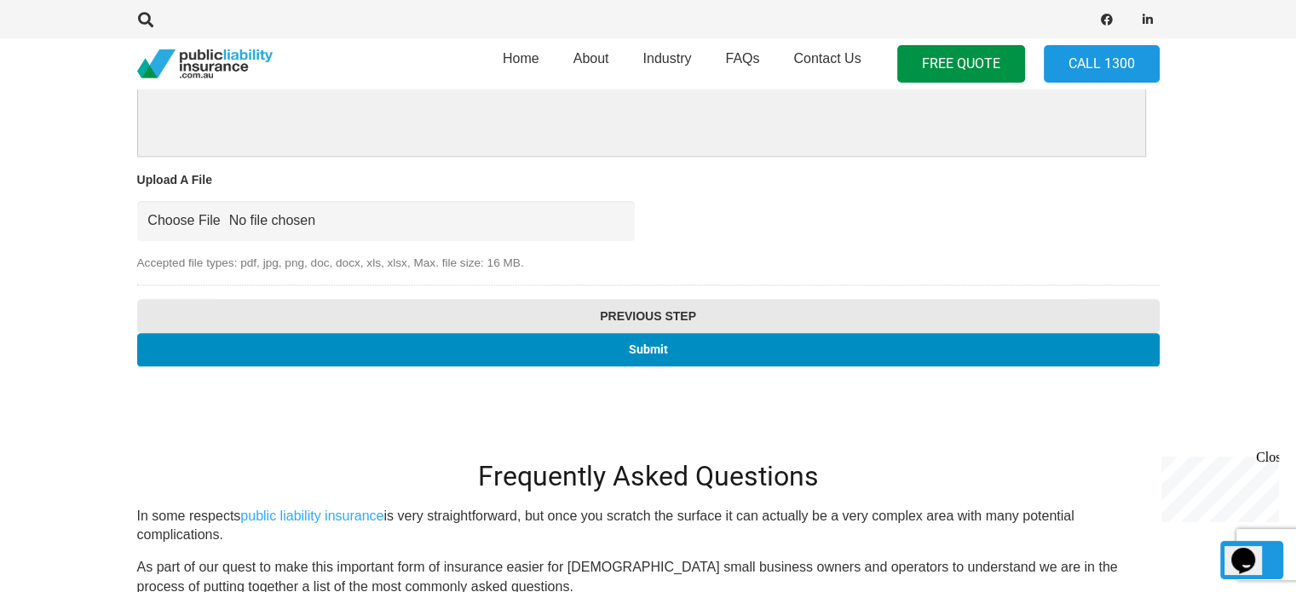
scroll to position [1972, 0]
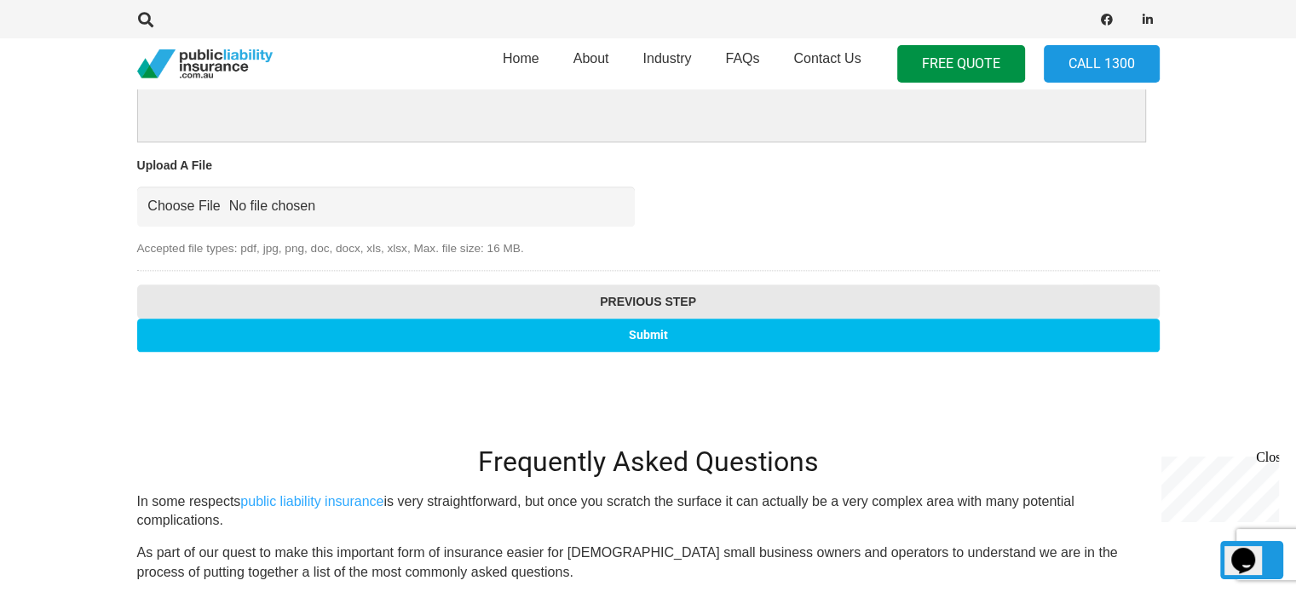
click at [536, 330] on input "Submit" at bounding box center [648, 335] width 1022 height 33
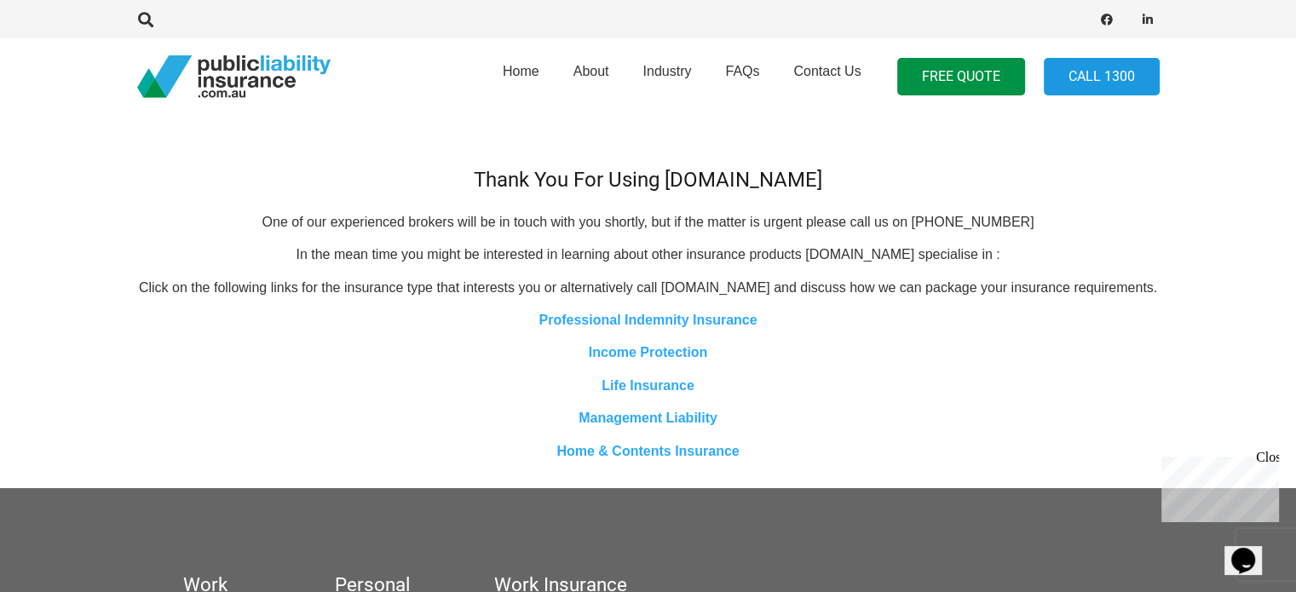
click at [477, 268] on div "Thank You For Using publicliabilityinsurance.com.au One of our experienced brok…" at bounding box center [648, 244] width 1022 height 434
